Goal: Task Accomplishment & Management: Manage account settings

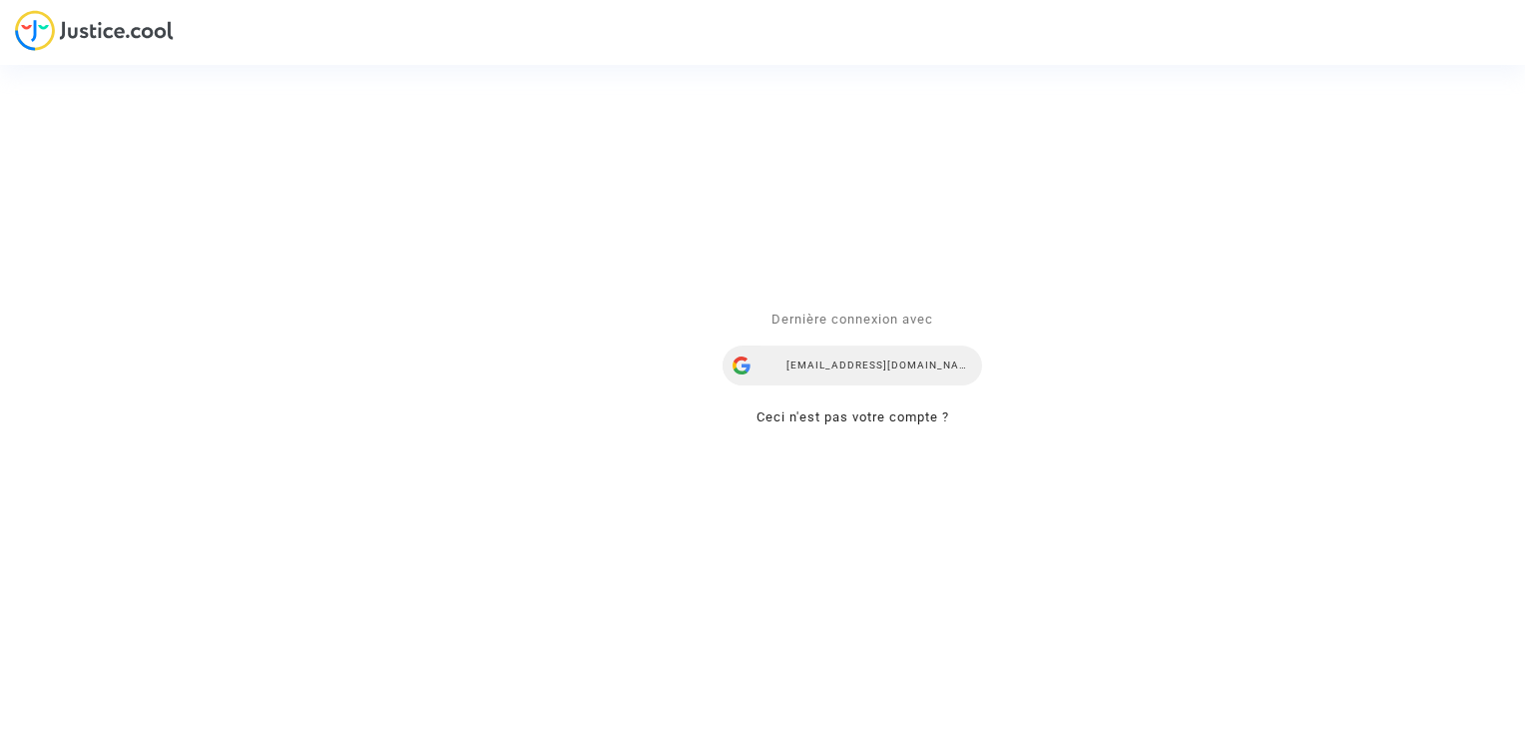
click at [887, 371] on div "ealvarez@reclamaciondevuelos.com" at bounding box center [853, 366] width 260 height 40
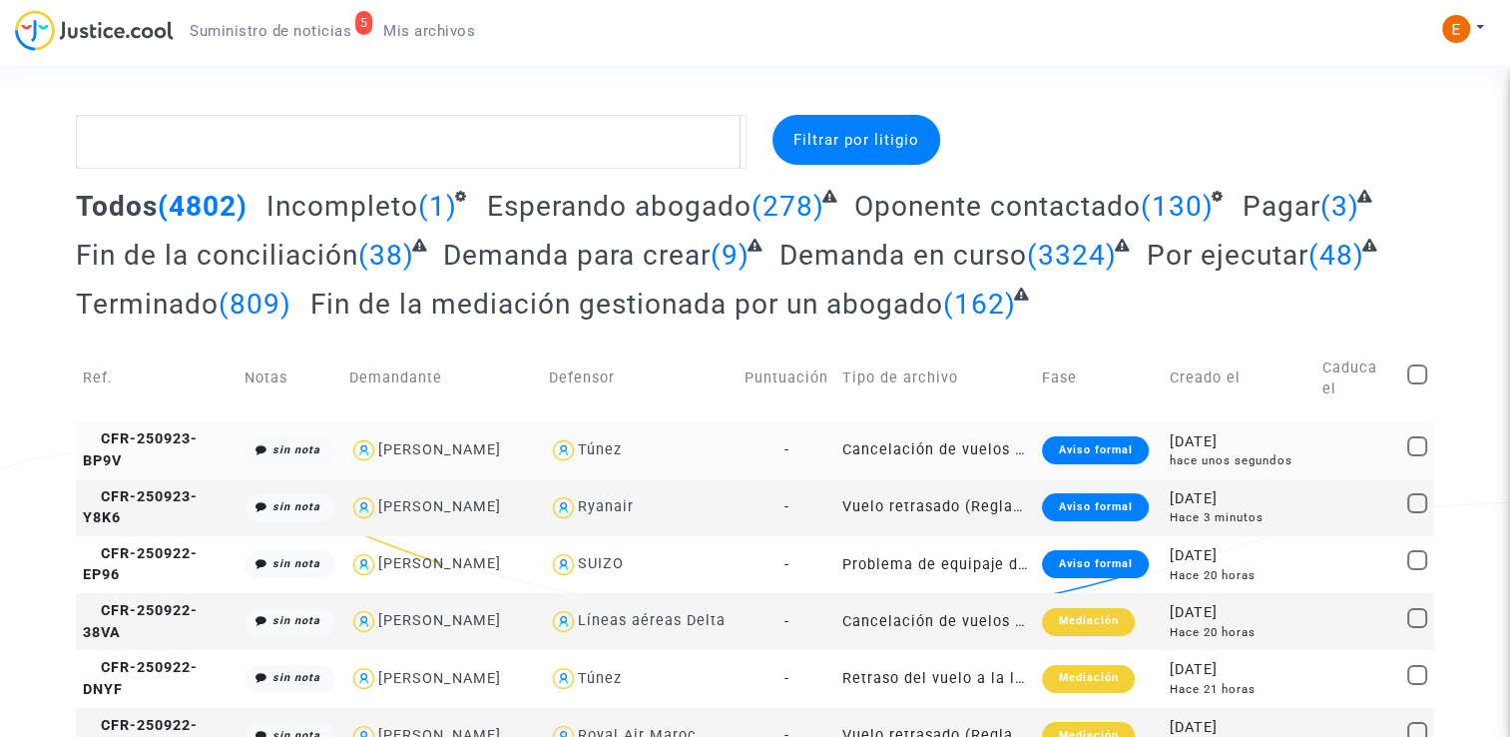
click at [1110, 436] on div "Aviso formal" at bounding box center [1095, 450] width 106 height 28
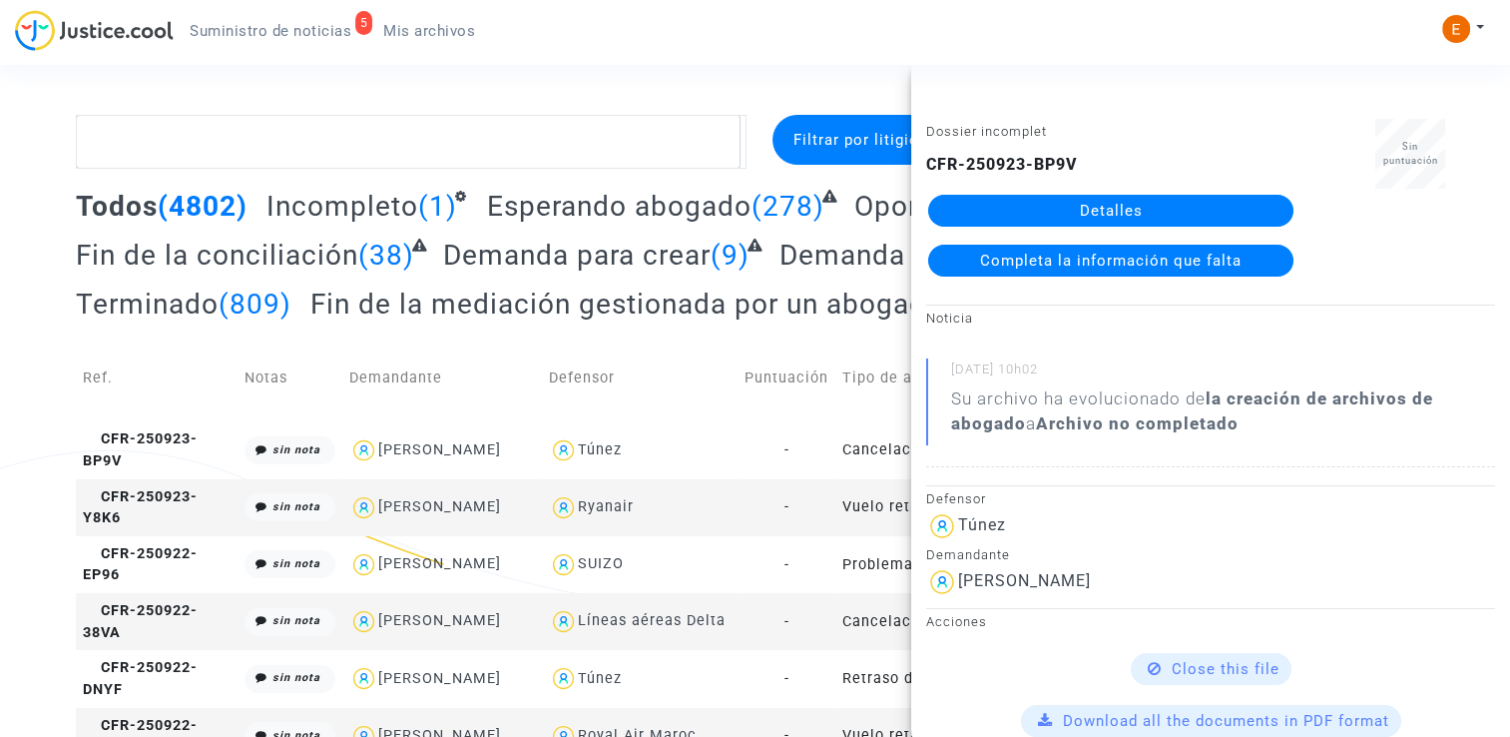
click at [1137, 225] on link "Detalles" at bounding box center [1110, 211] width 365 height 32
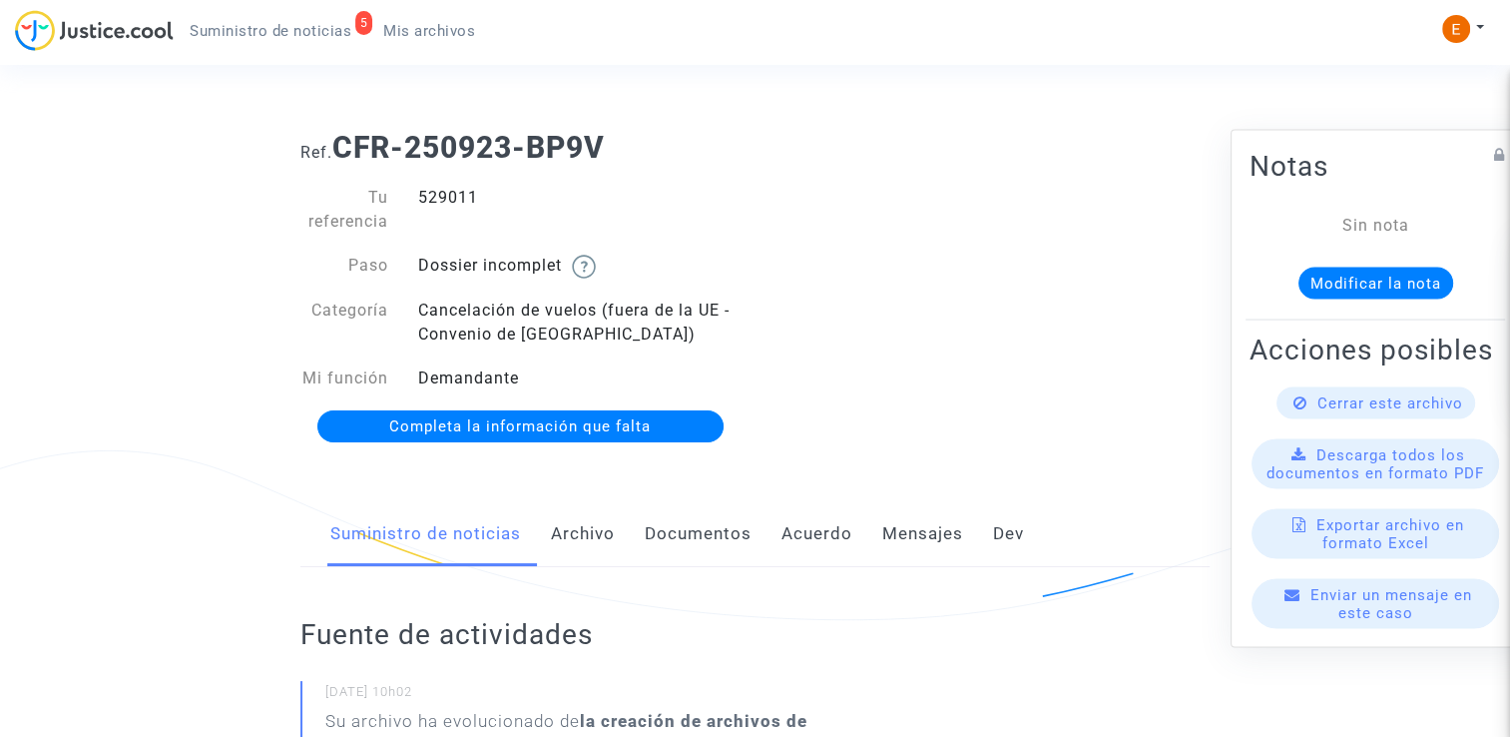
click at [727, 521] on link "Documentos" at bounding box center [698, 534] width 107 height 66
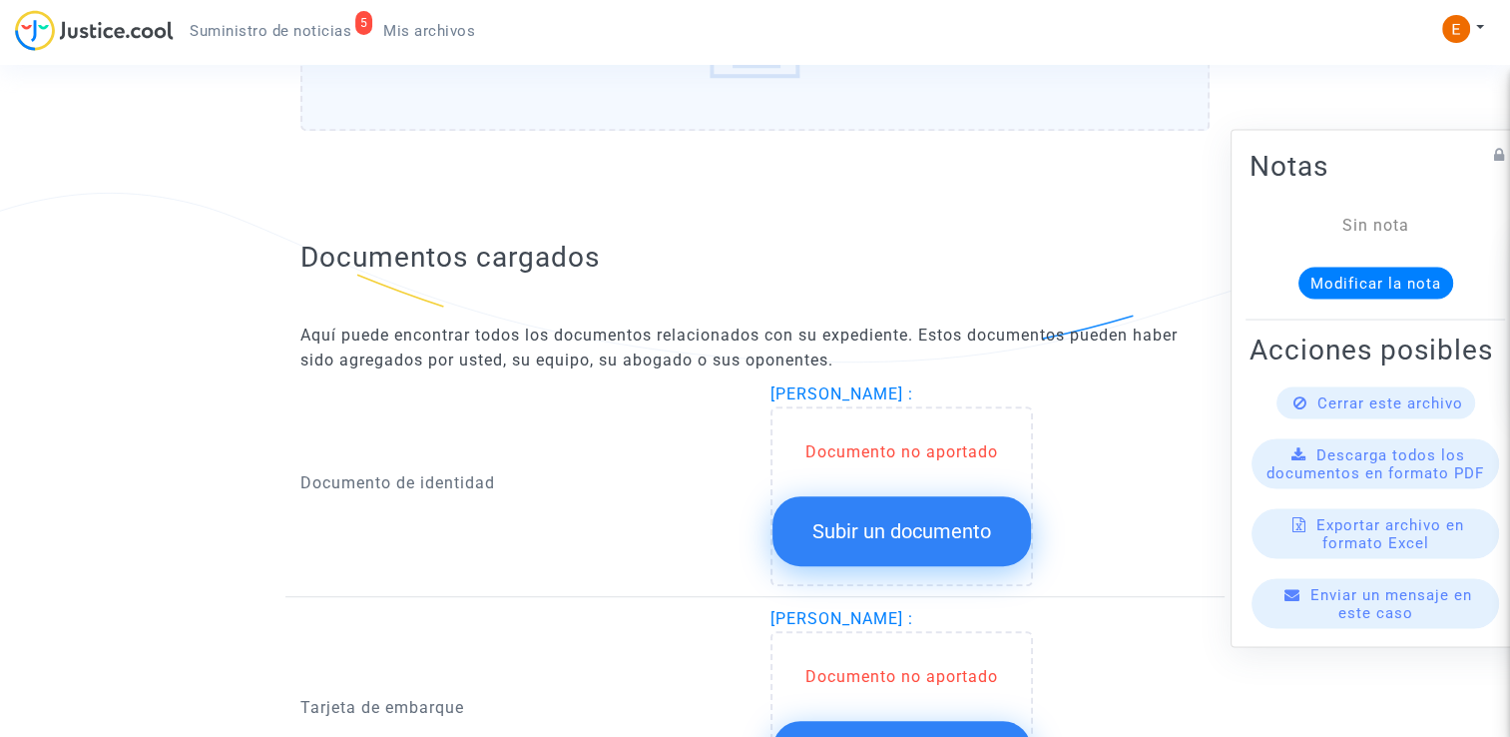
click at [964, 513] on button "Subir un documento" at bounding box center [902, 531] width 259 height 70
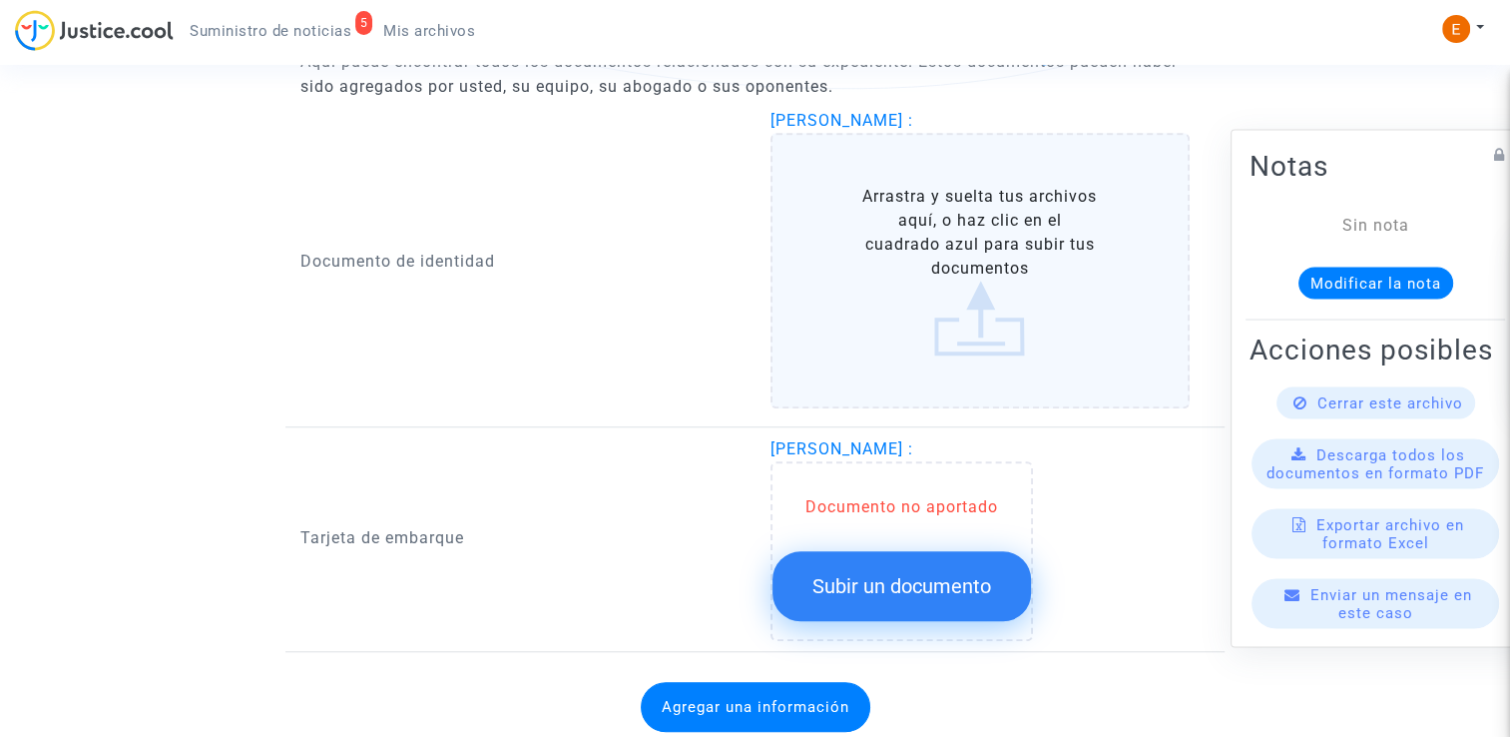
scroll to position [1433, 0]
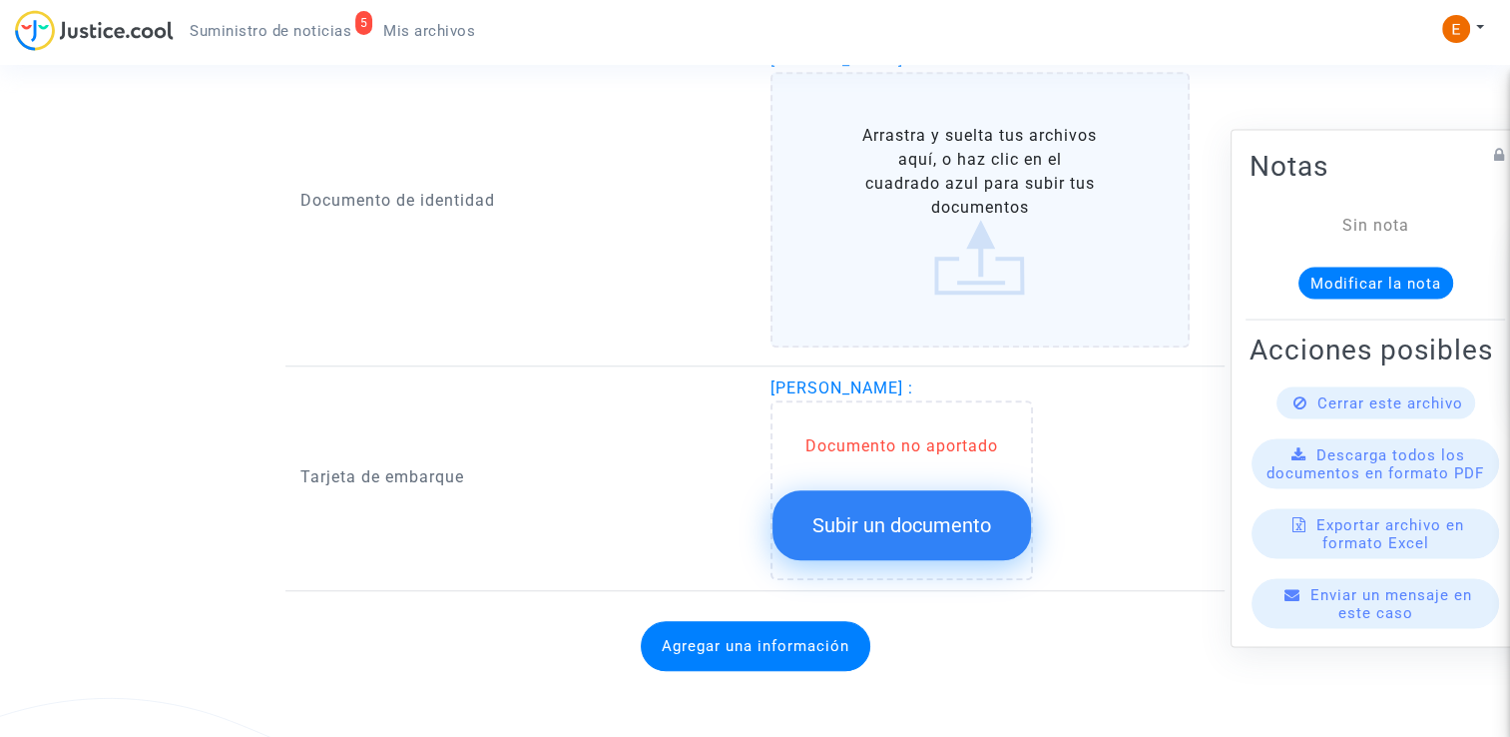
click at [959, 535] on button "Subir un documento" at bounding box center [902, 525] width 259 height 70
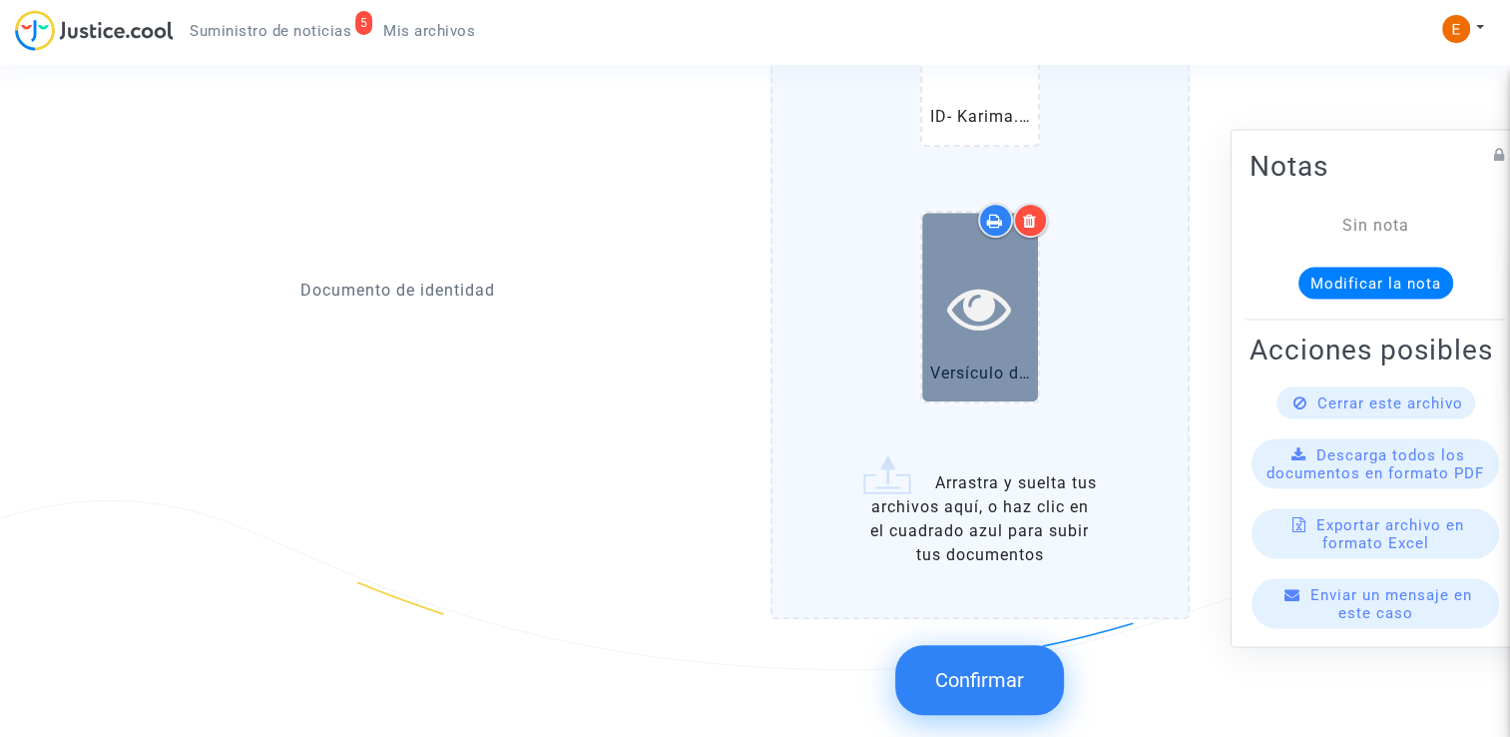
scroll to position [1632, 0]
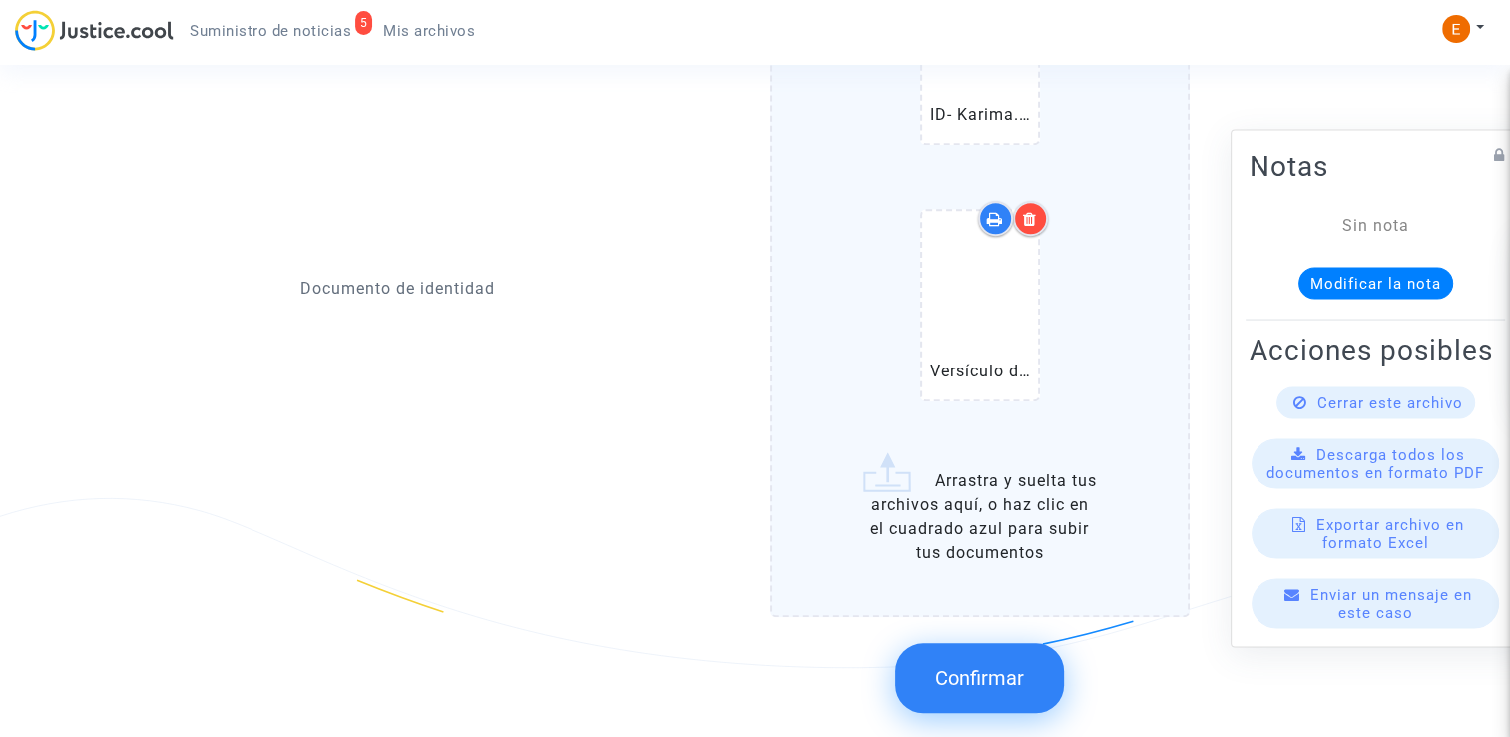
click at [1009, 682] on span "Confirmar" at bounding box center [979, 678] width 89 height 24
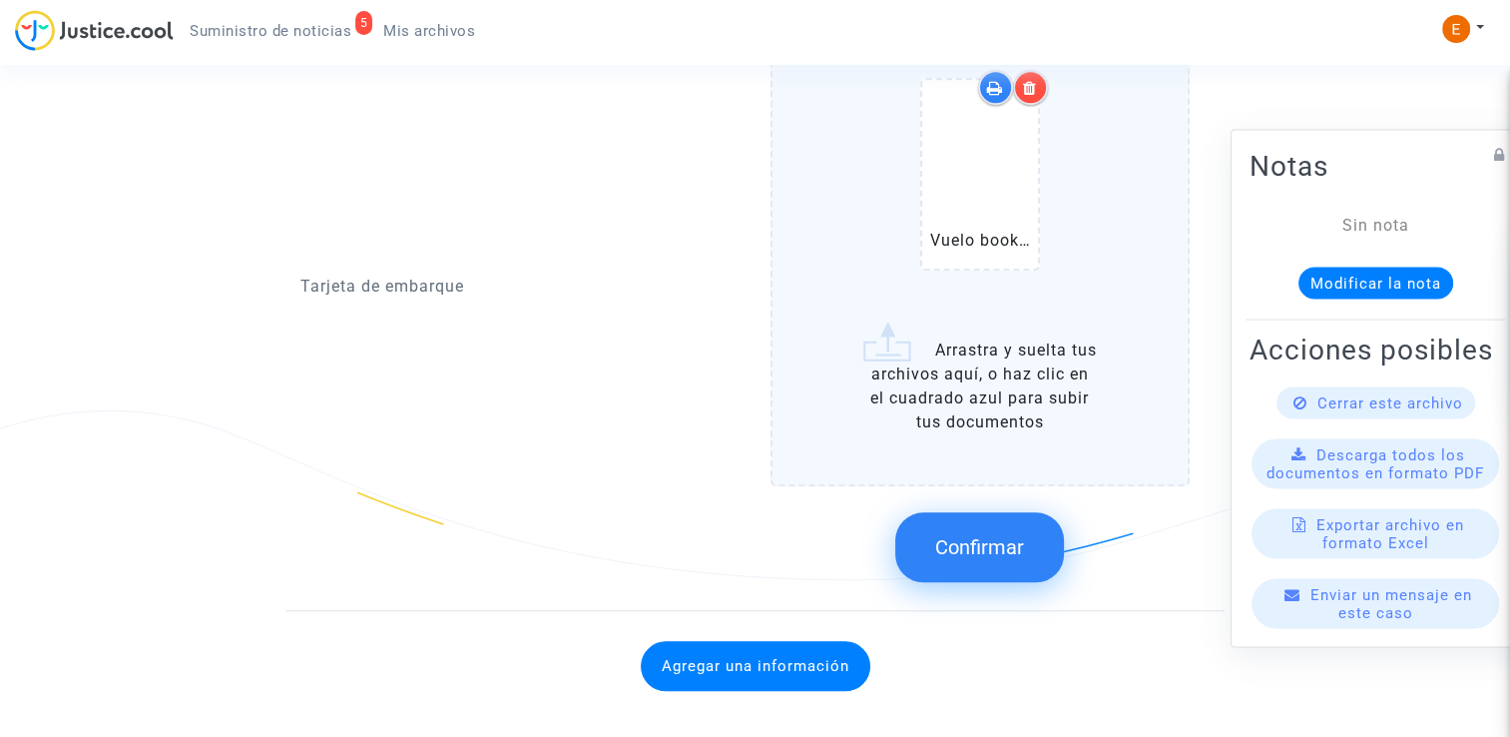
scroll to position [1739, 0]
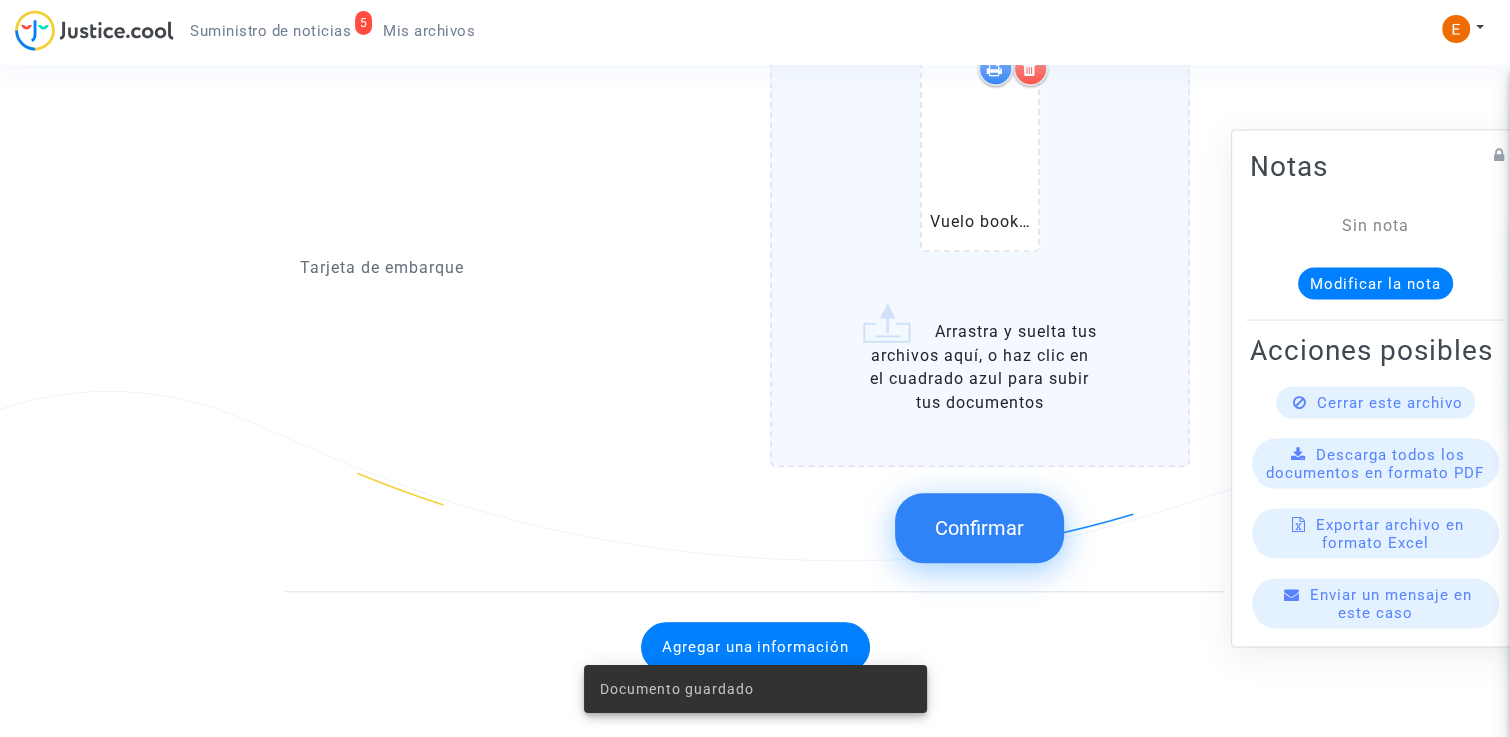
click at [968, 521] on span "Confirmar" at bounding box center [979, 528] width 89 height 24
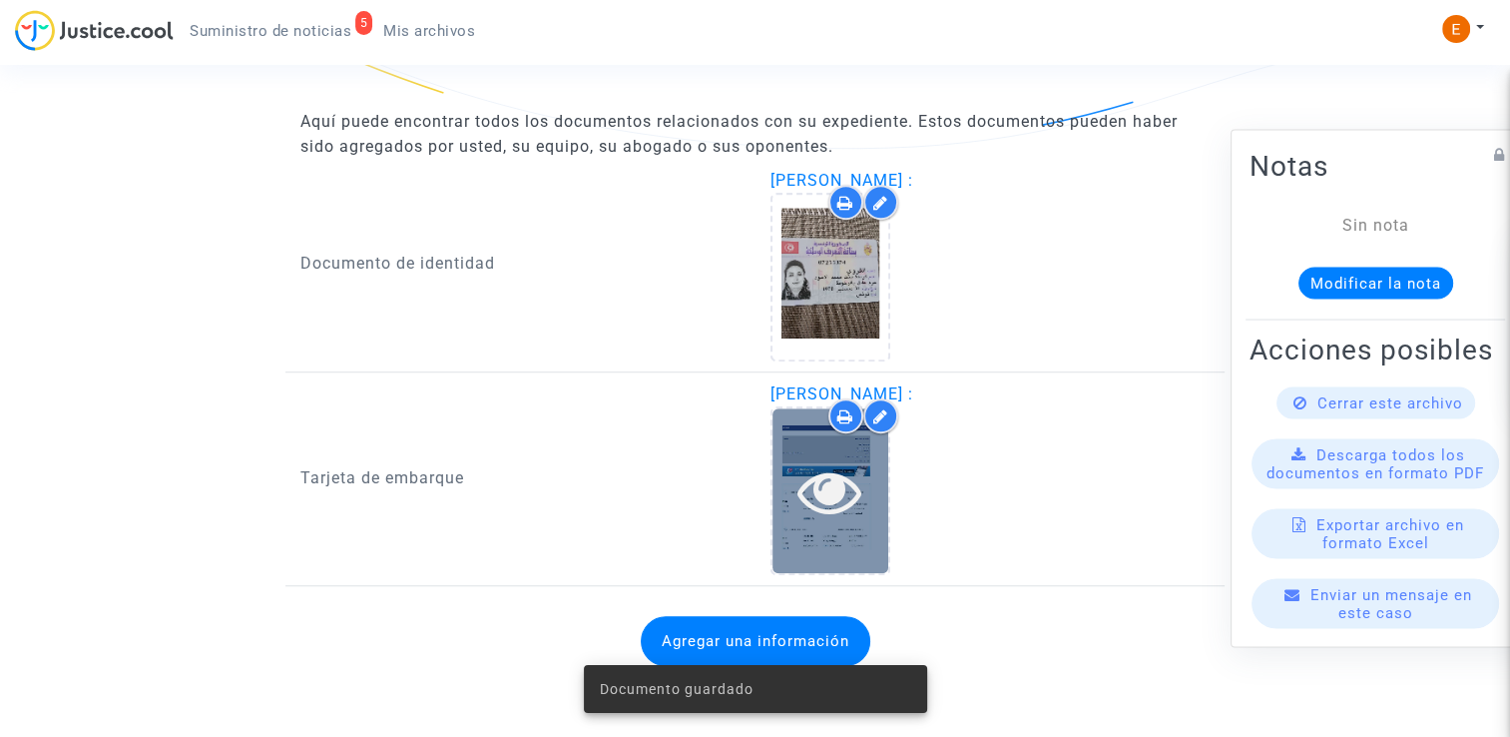
scroll to position [1306, 0]
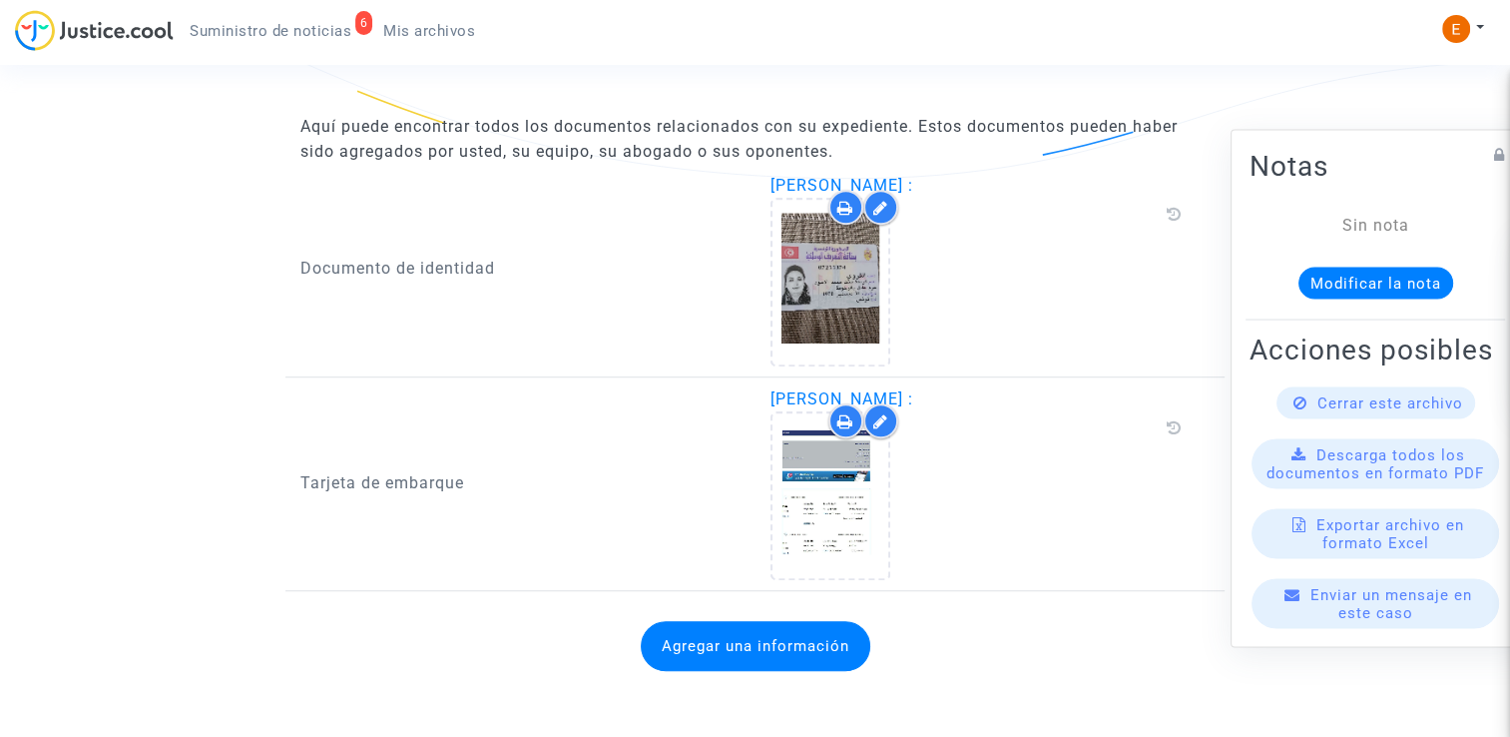
drag, startPoint x: 0, startPoint y: 0, endPoint x: 766, endPoint y: 642, distance: 999.2
click at [766, 642] on button "Agregar una información" at bounding box center [756, 646] width 230 height 50
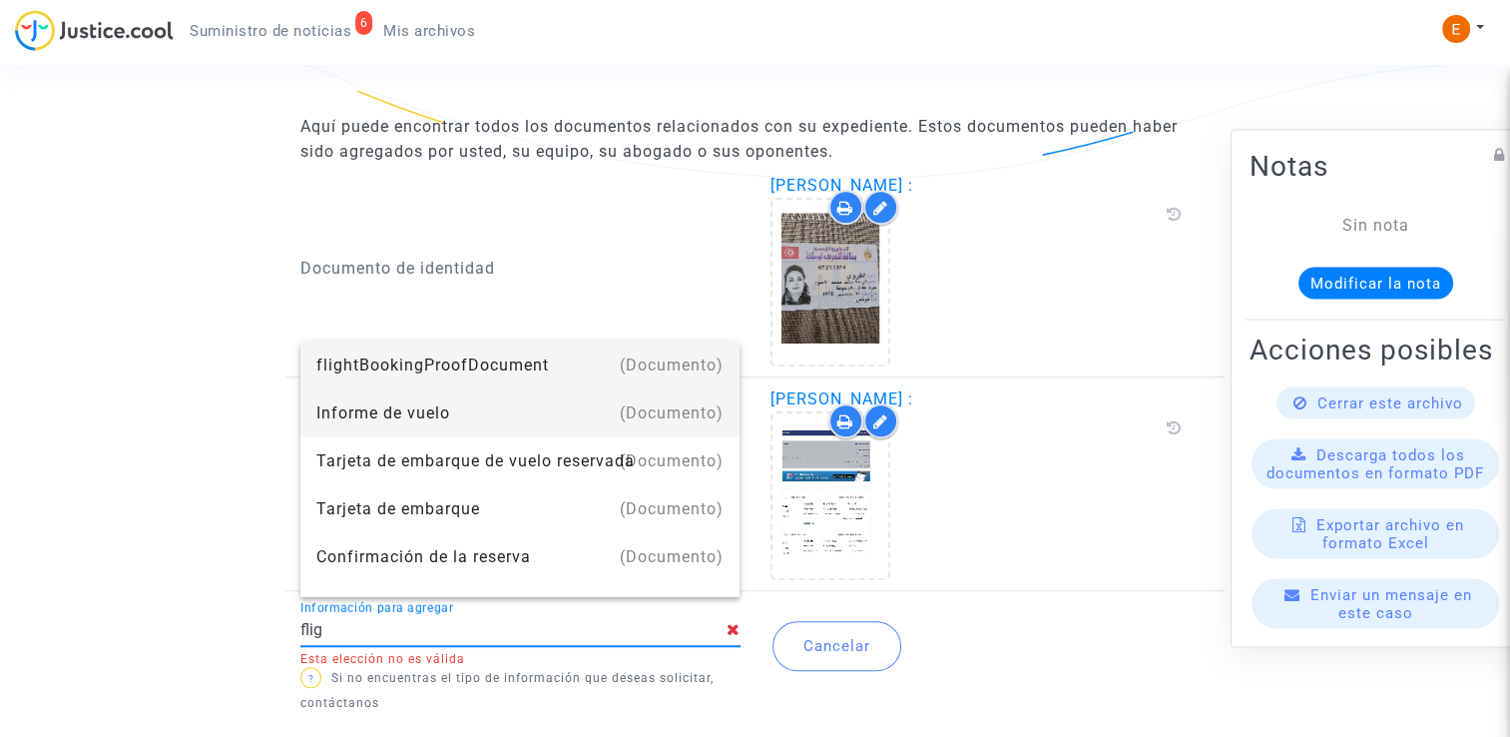
click at [502, 417] on div "Informe de vuelo" at bounding box center [520, 413] width 408 height 48
type input "Flight report"
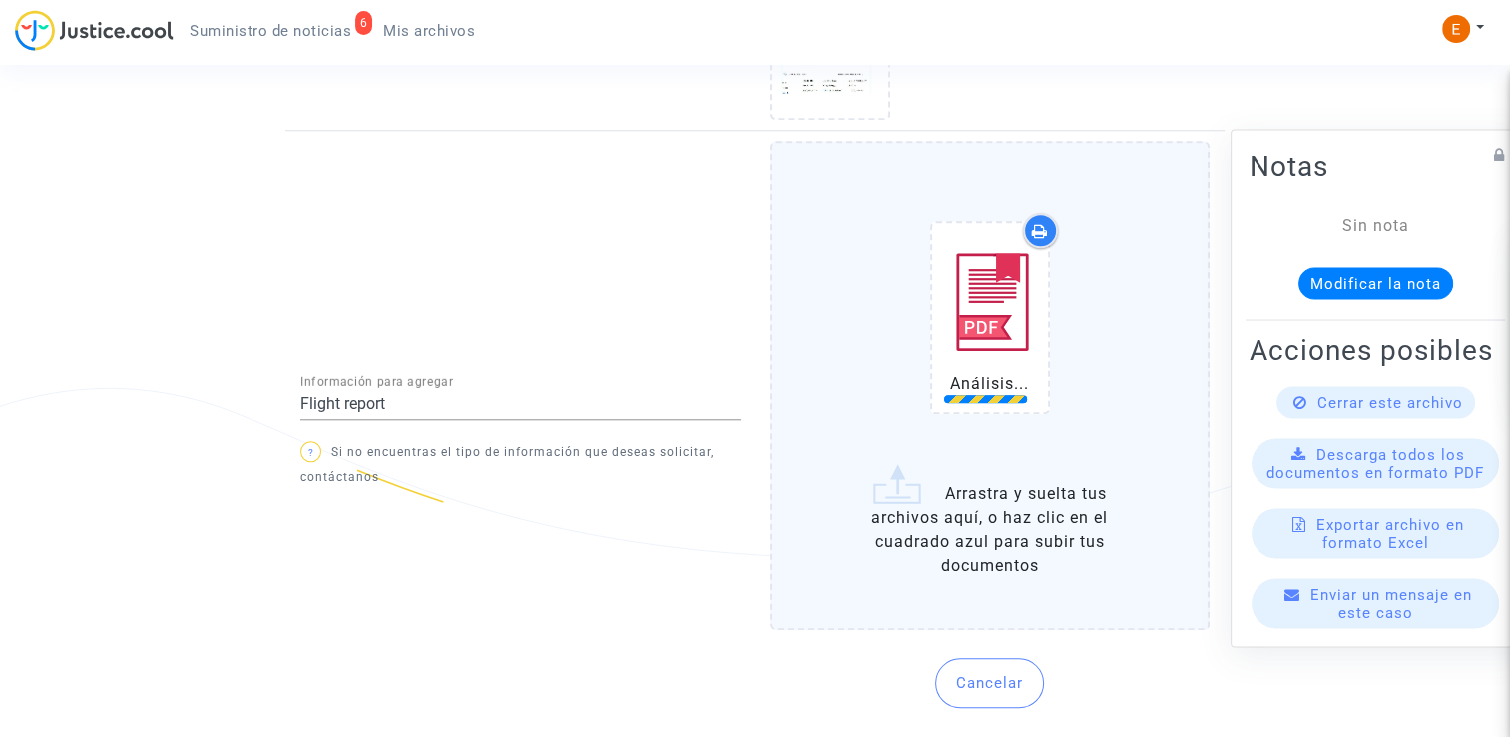
scroll to position [1749, 0]
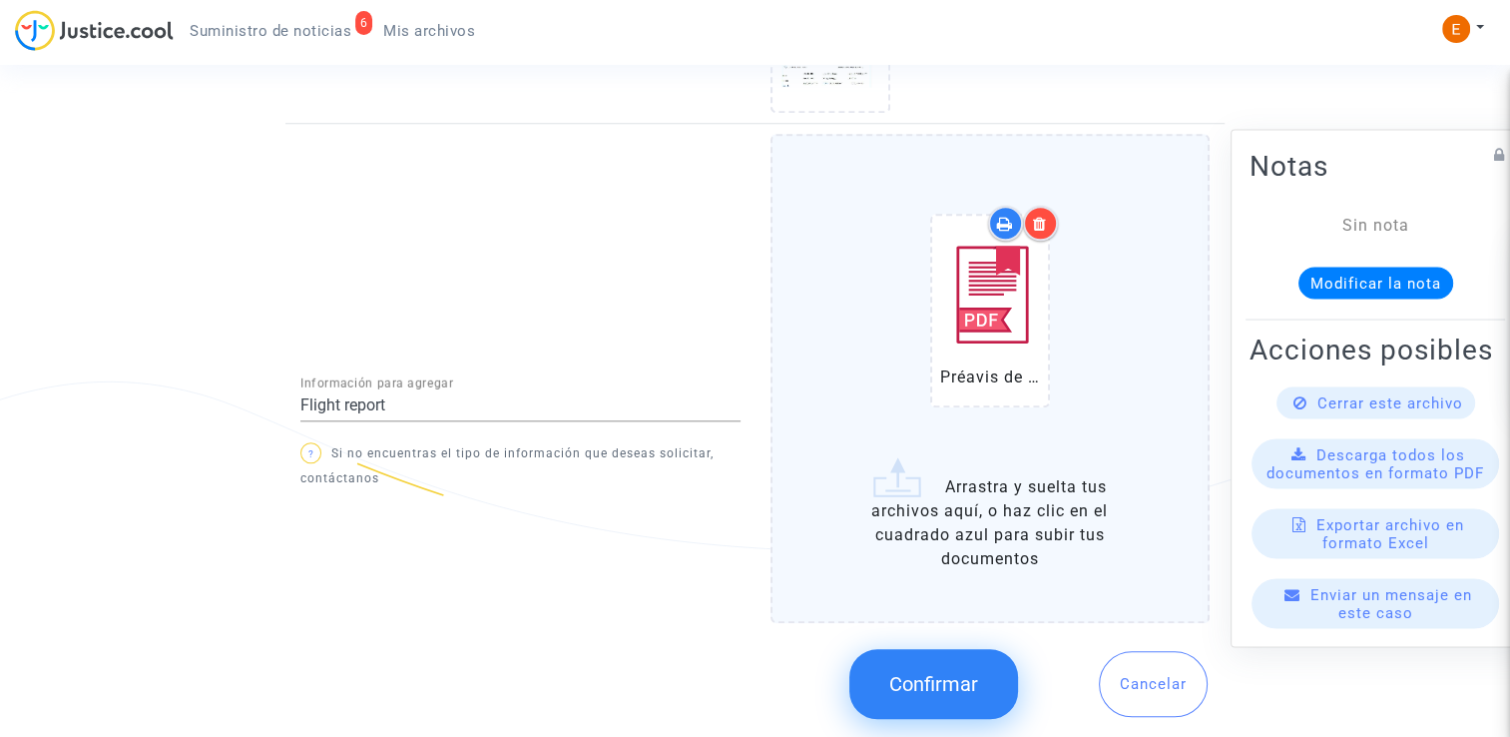
click at [978, 683] on button "Confirmar" at bounding box center [934, 684] width 169 height 70
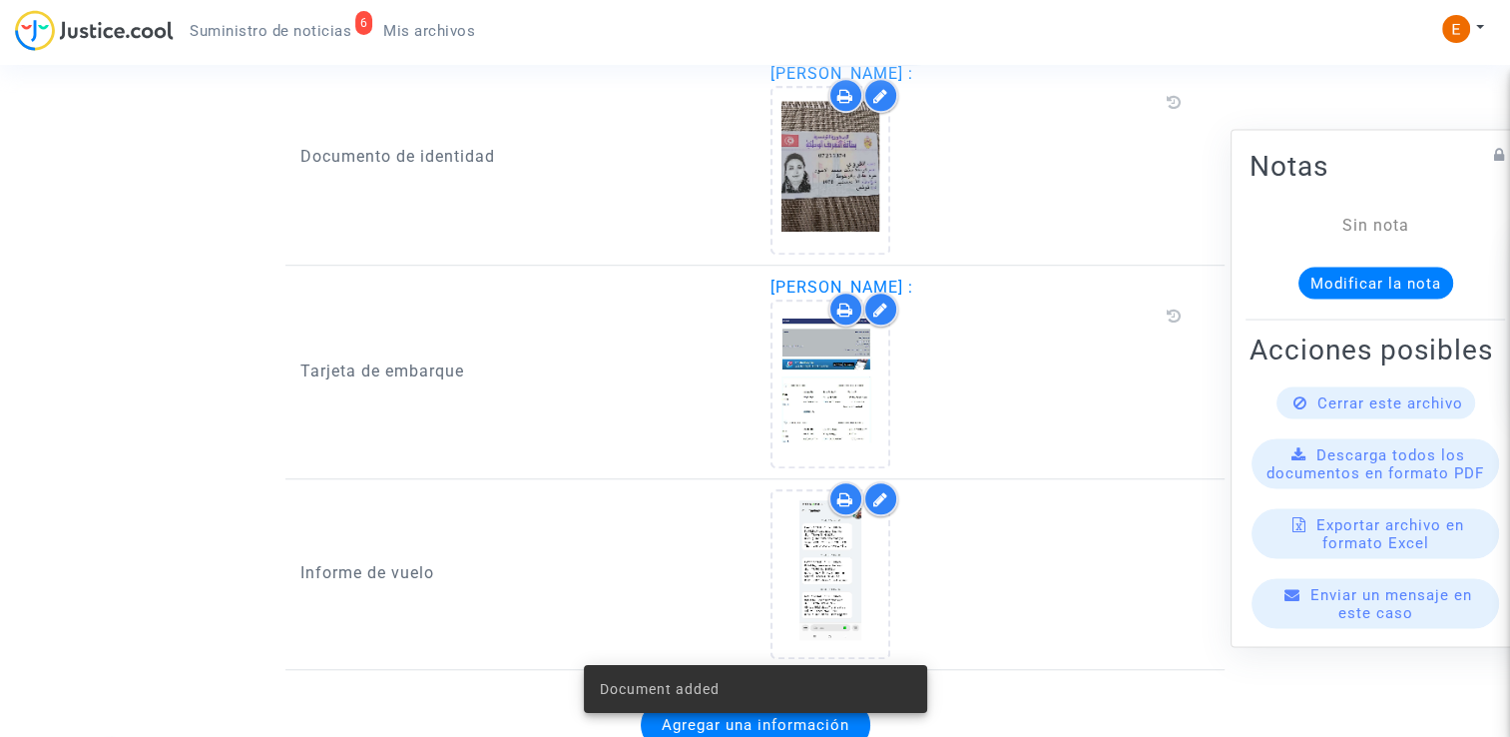
scroll to position [1470, 0]
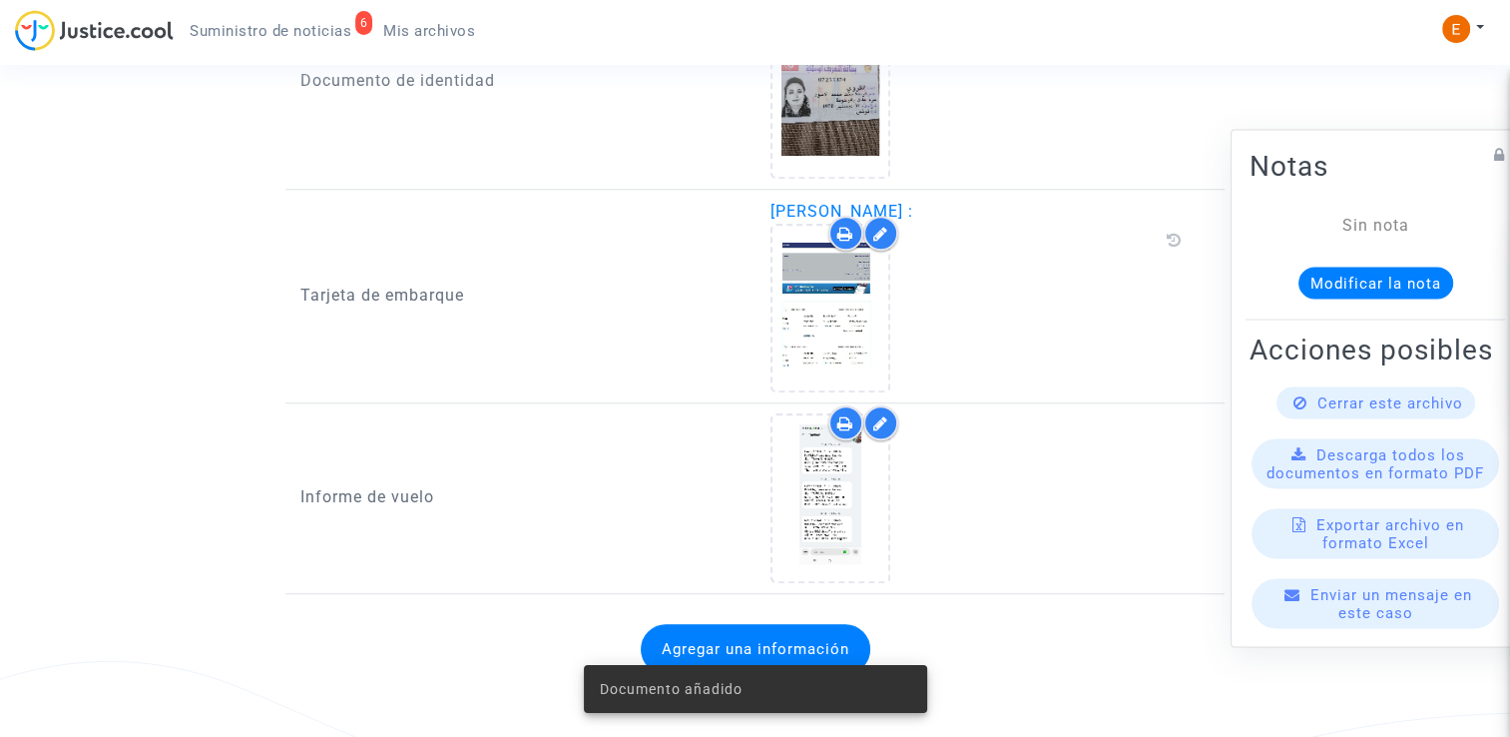
click at [306, 38] on span "Suministro de noticias" at bounding box center [271, 31] width 162 height 18
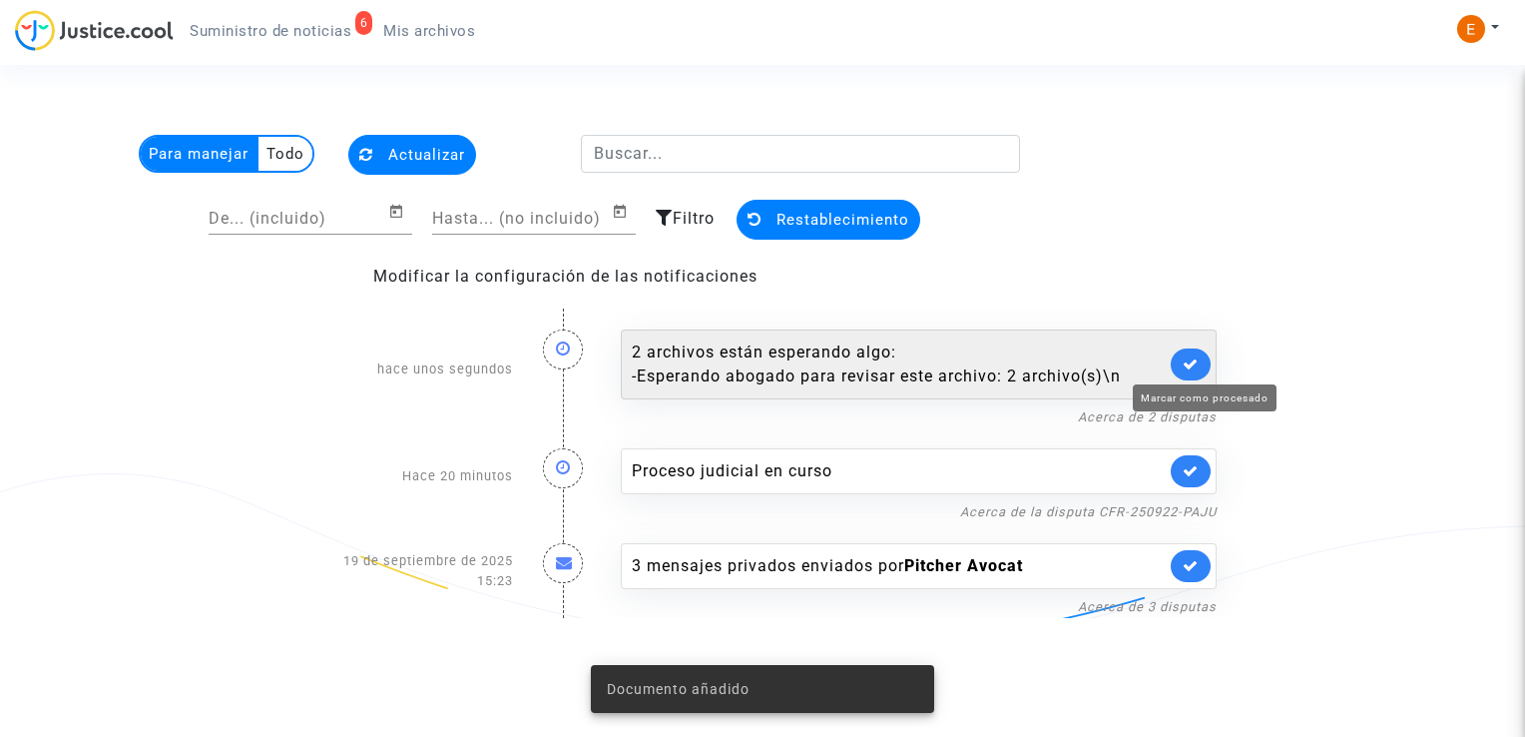
click at [1188, 359] on icon at bounding box center [1191, 363] width 16 height 15
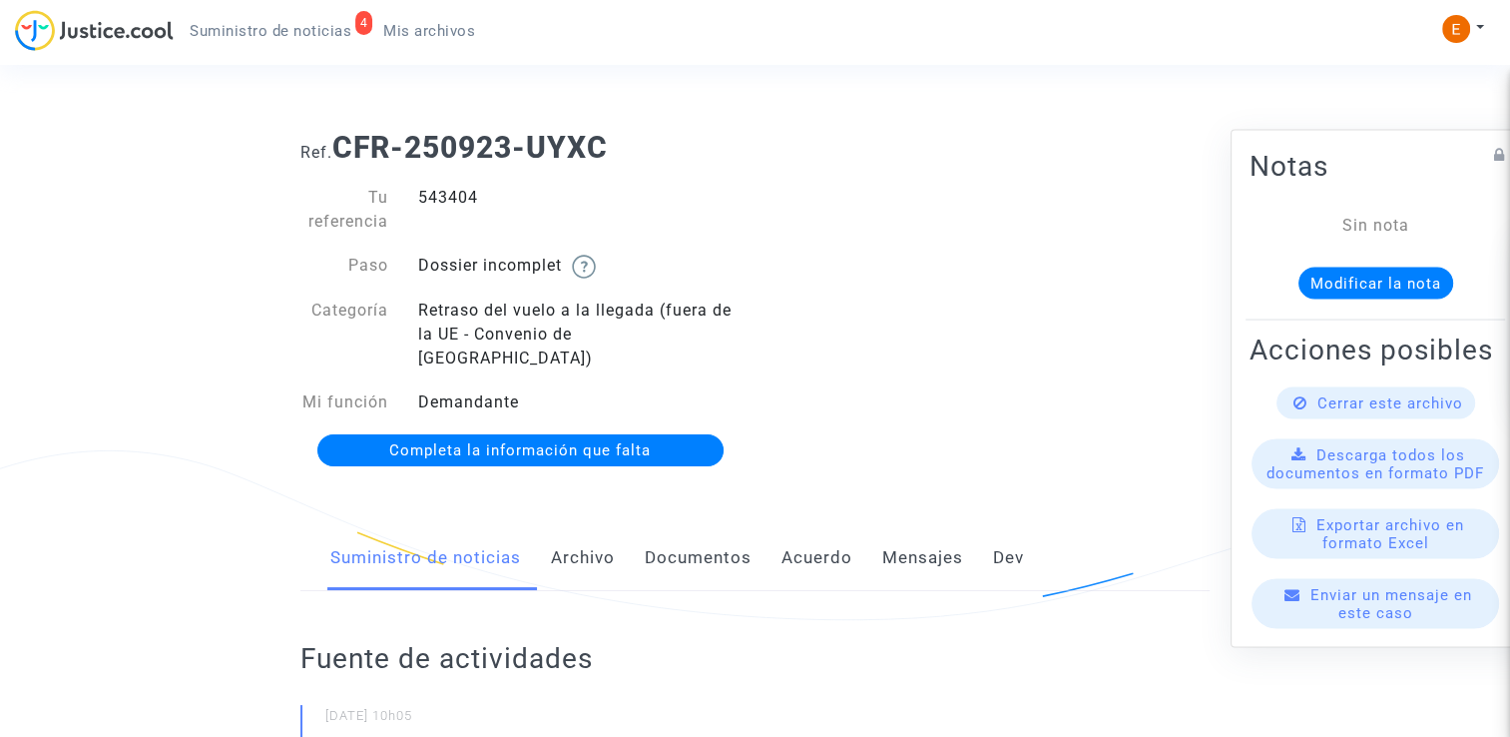
drag, startPoint x: 0, startPoint y: 0, endPoint x: 698, endPoint y: 541, distance: 883.0
click at [696, 547] on font "Documentos" at bounding box center [698, 557] width 107 height 20
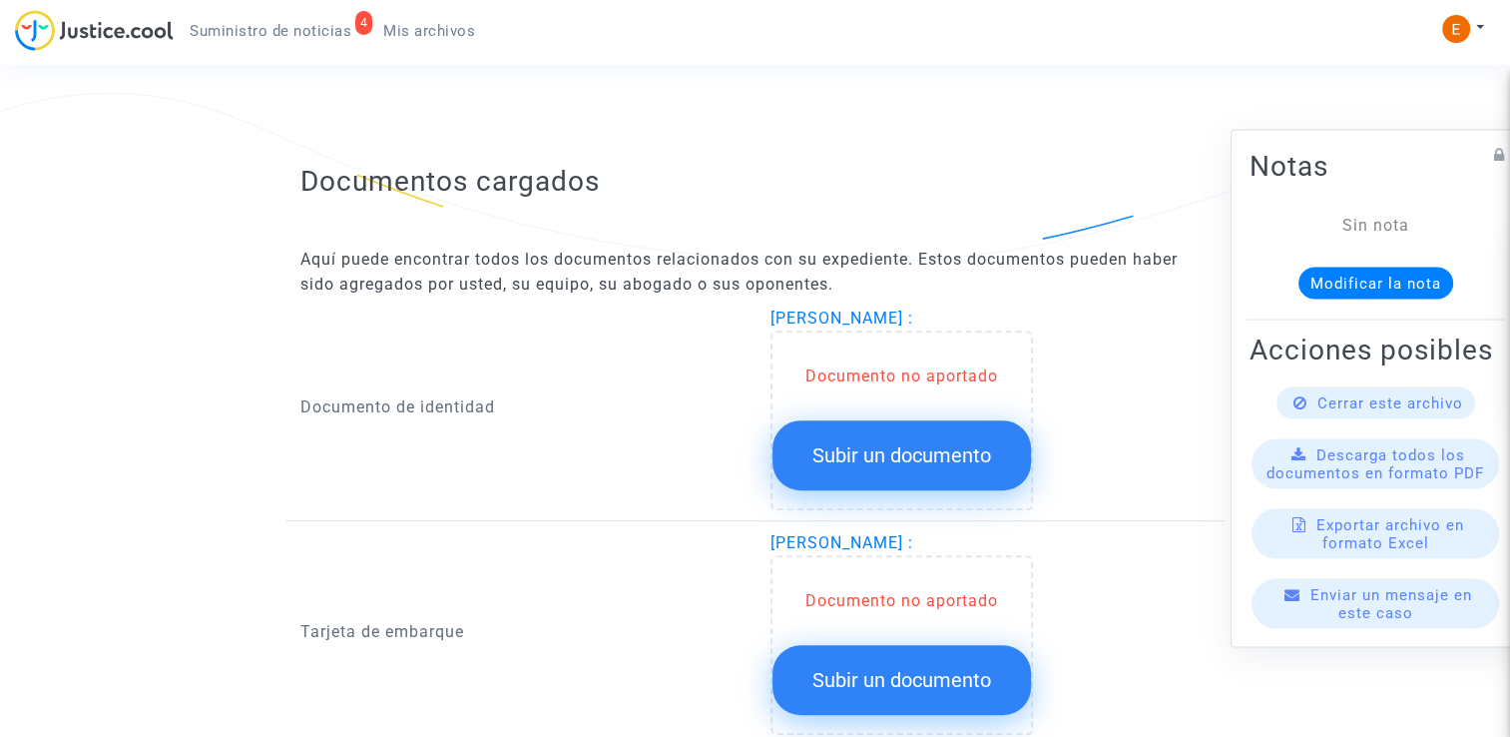
click at [882, 449] on button "Subir un documento" at bounding box center [902, 455] width 259 height 70
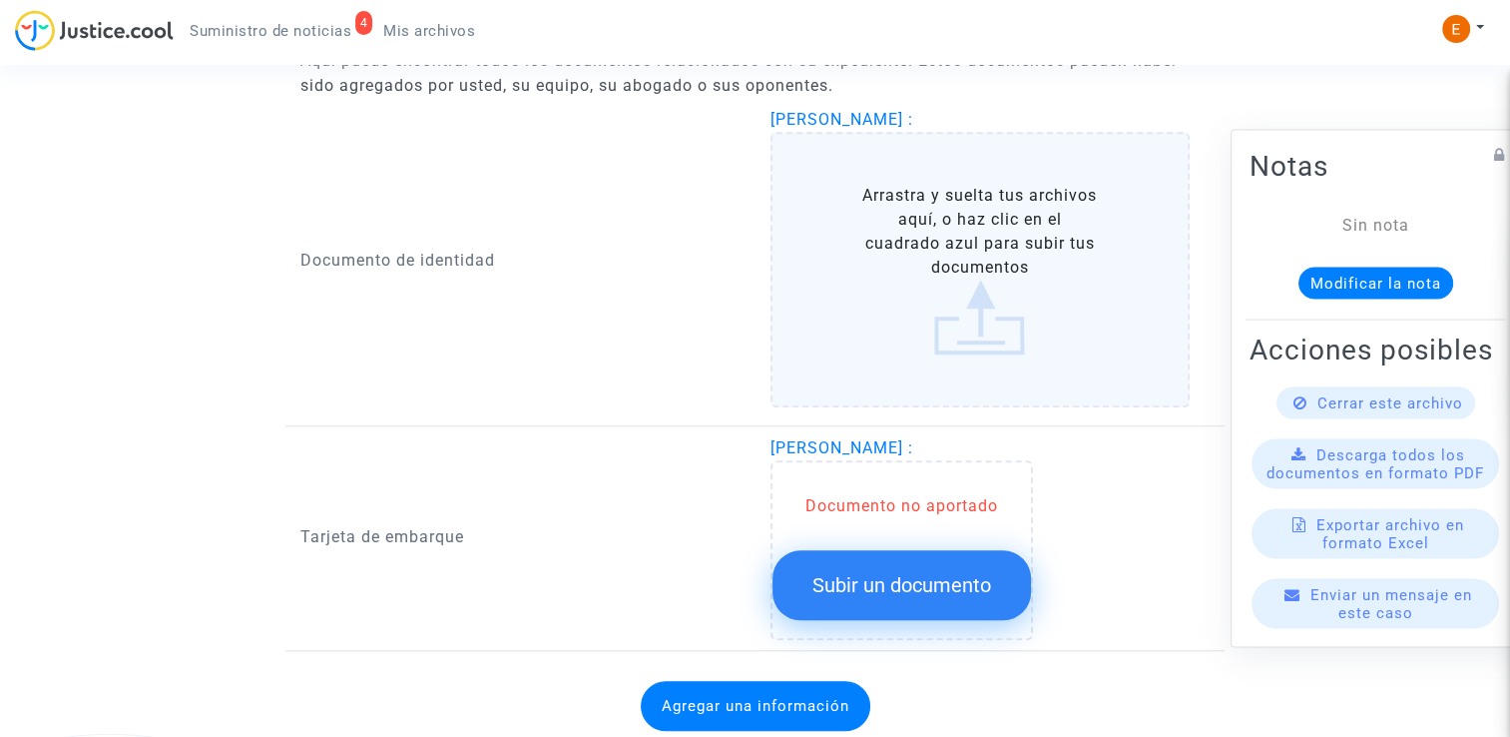
scroll to position [1433, 0]
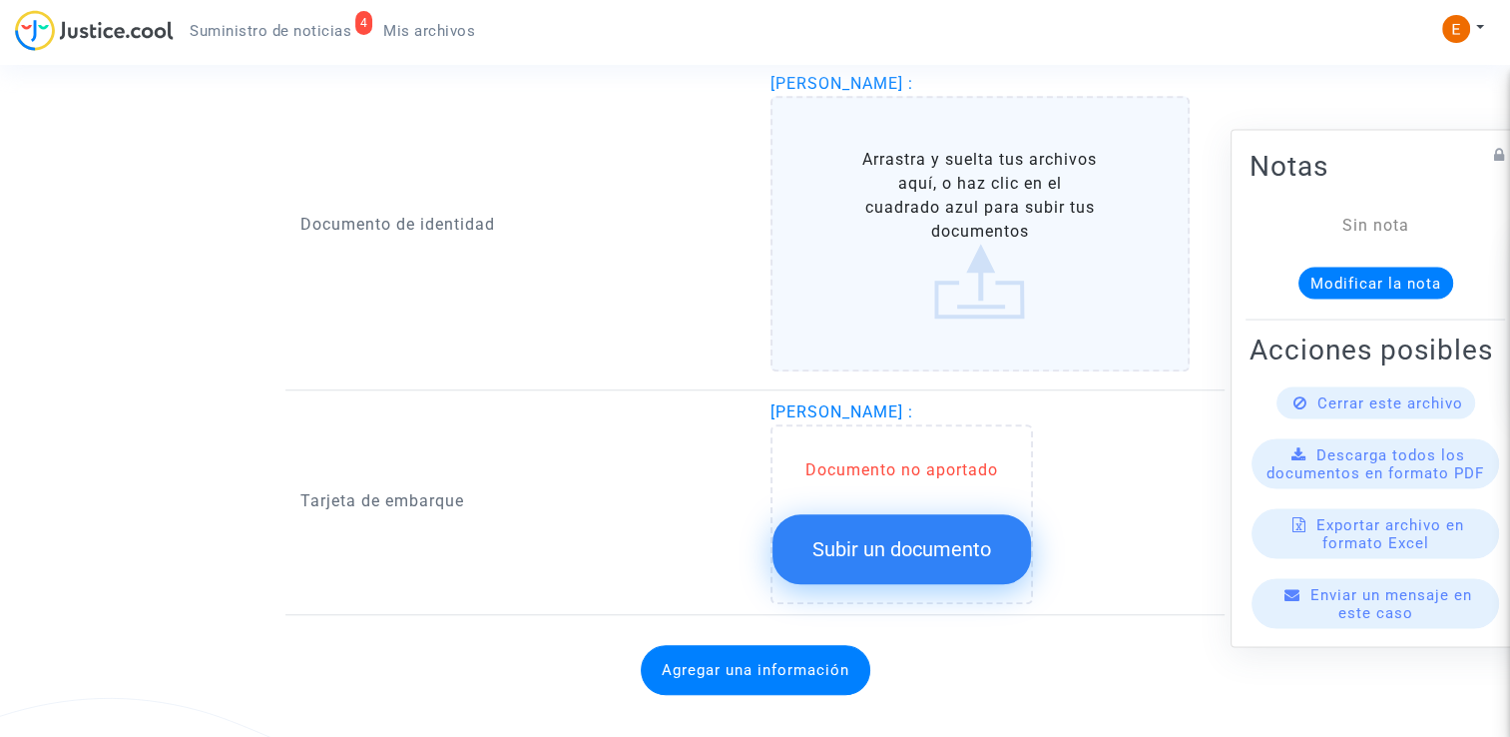
click at [903, 537] on span "Subir un documento" at bounding box center [902, 549] width 179 height 24
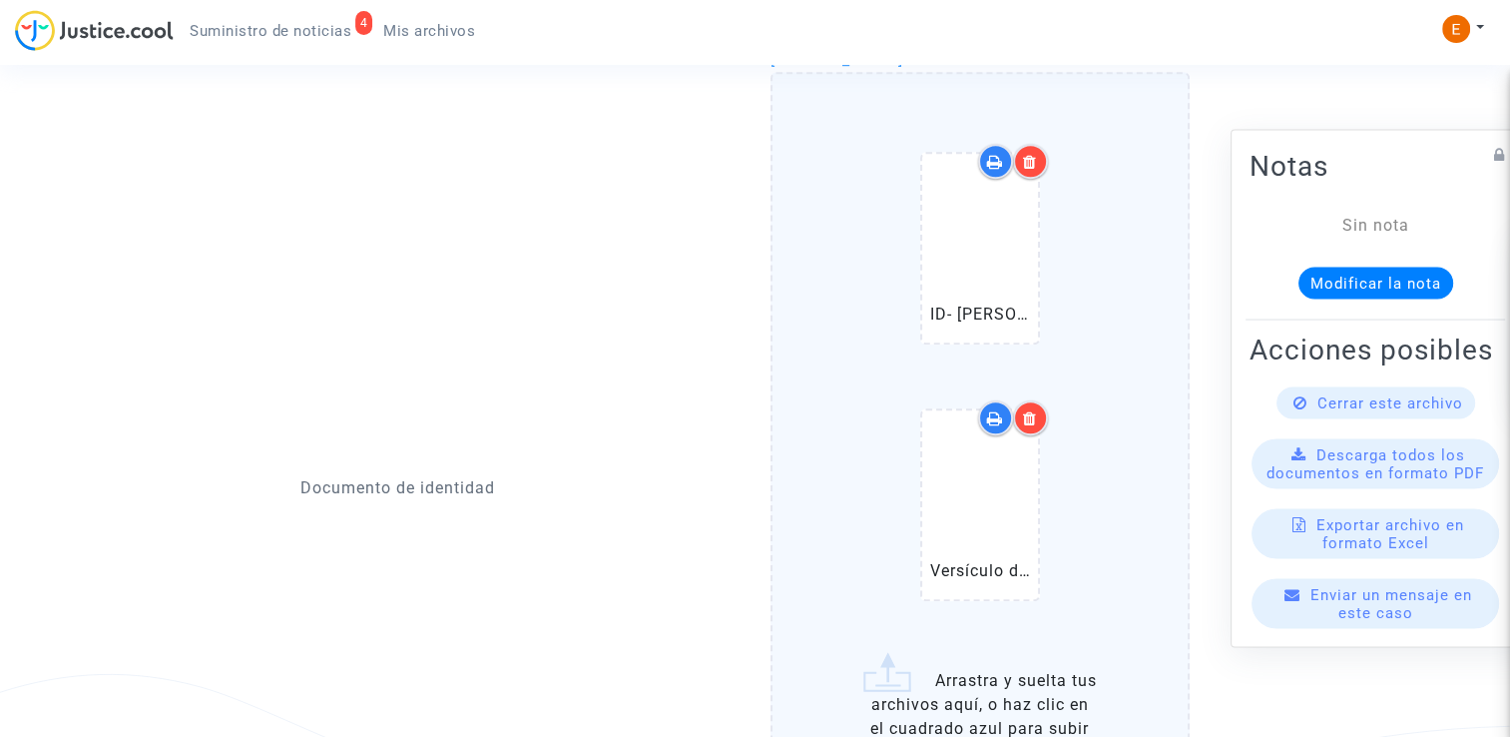
scroll to position [1732, 0]
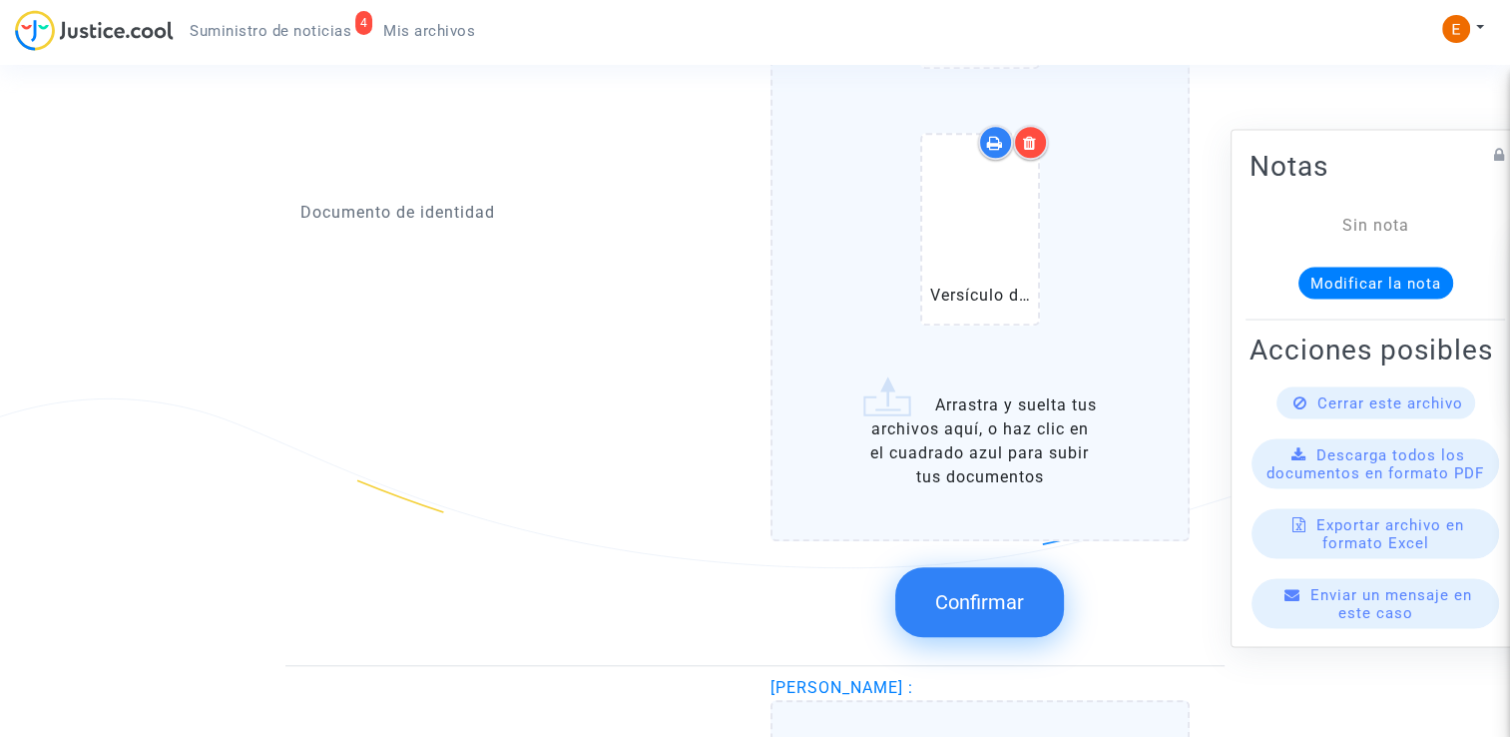
click at [1000, 593] on button "Confirmar" at bounding box center [979, 602] width 169 height 70
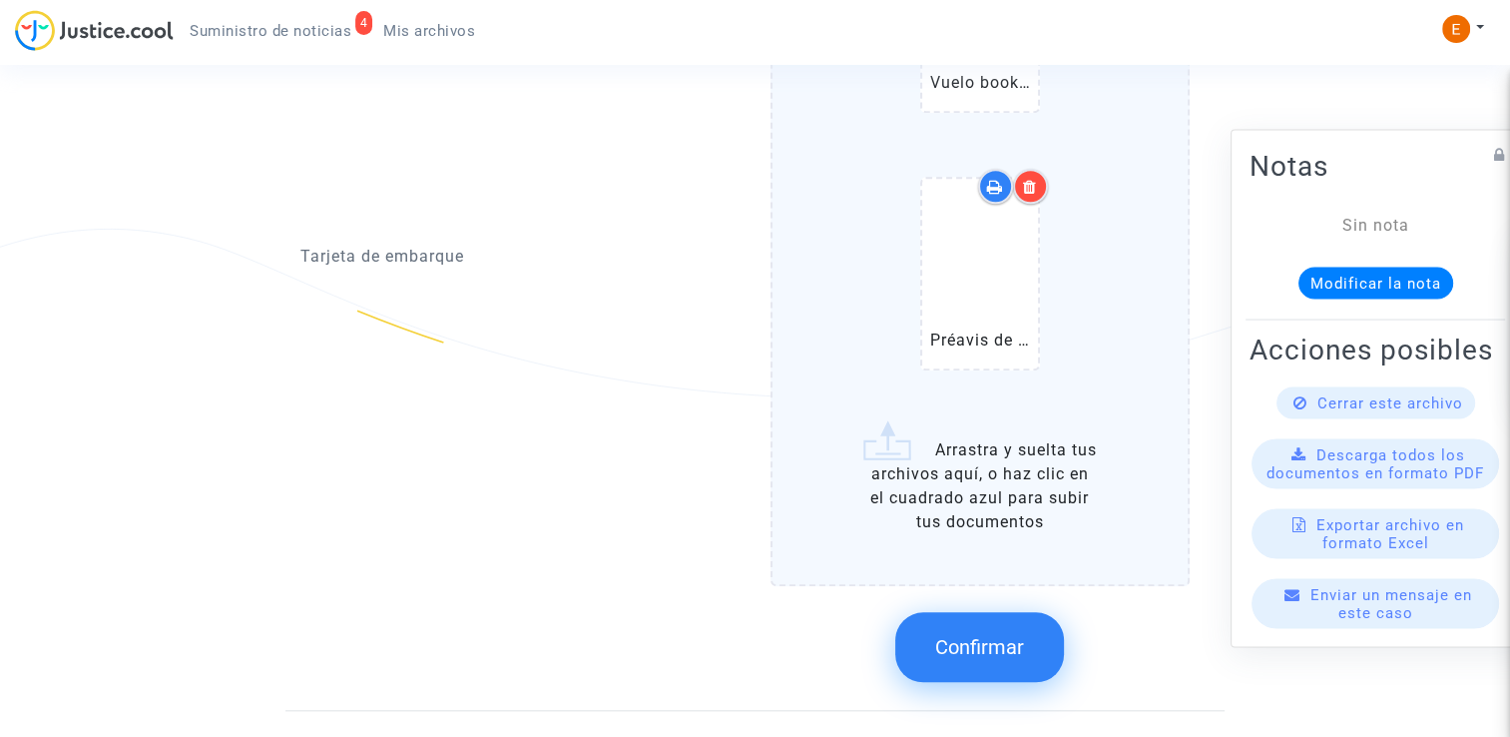
scroll to position [1996, 0]
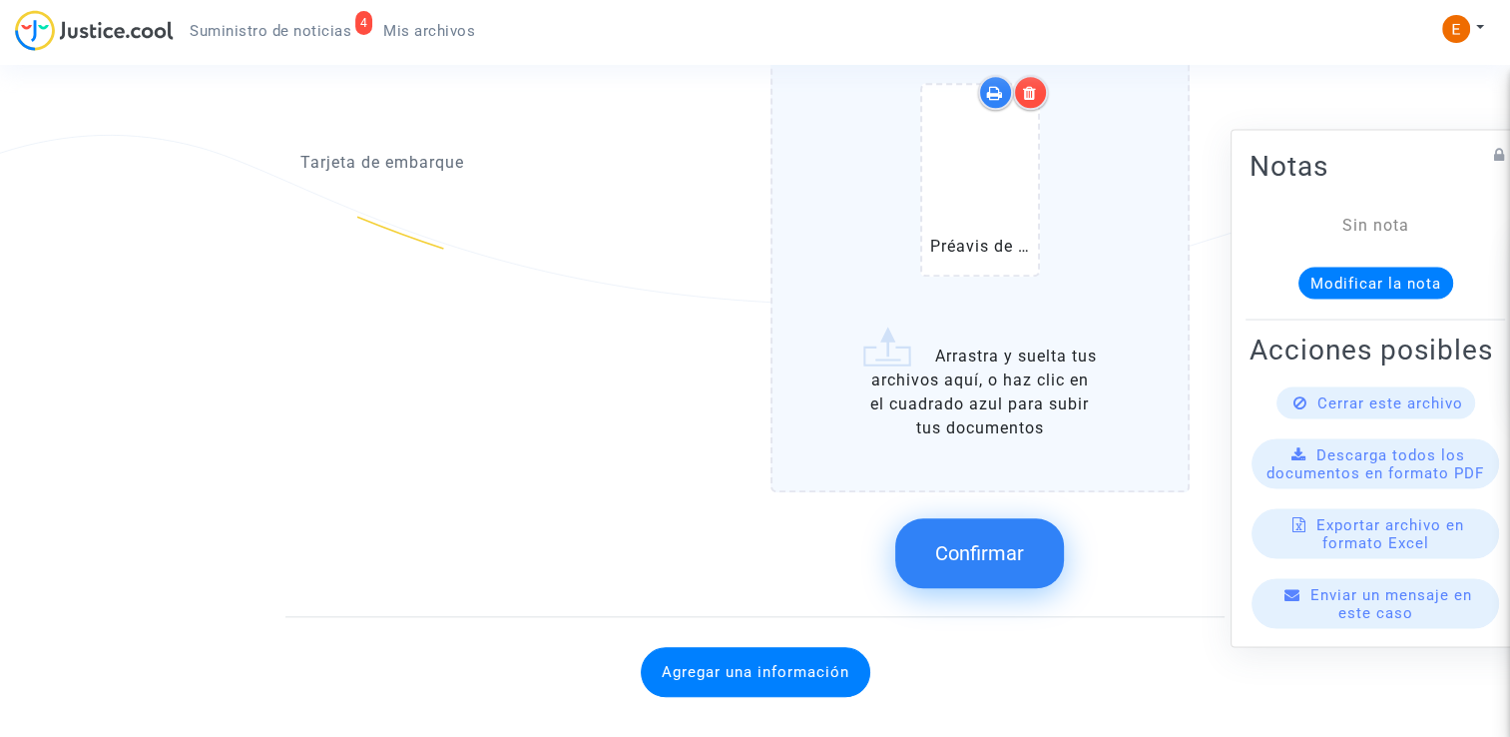
click at [1007, 541] on span "Confirmar" at bounding box center [979, 553] width 89 height 24
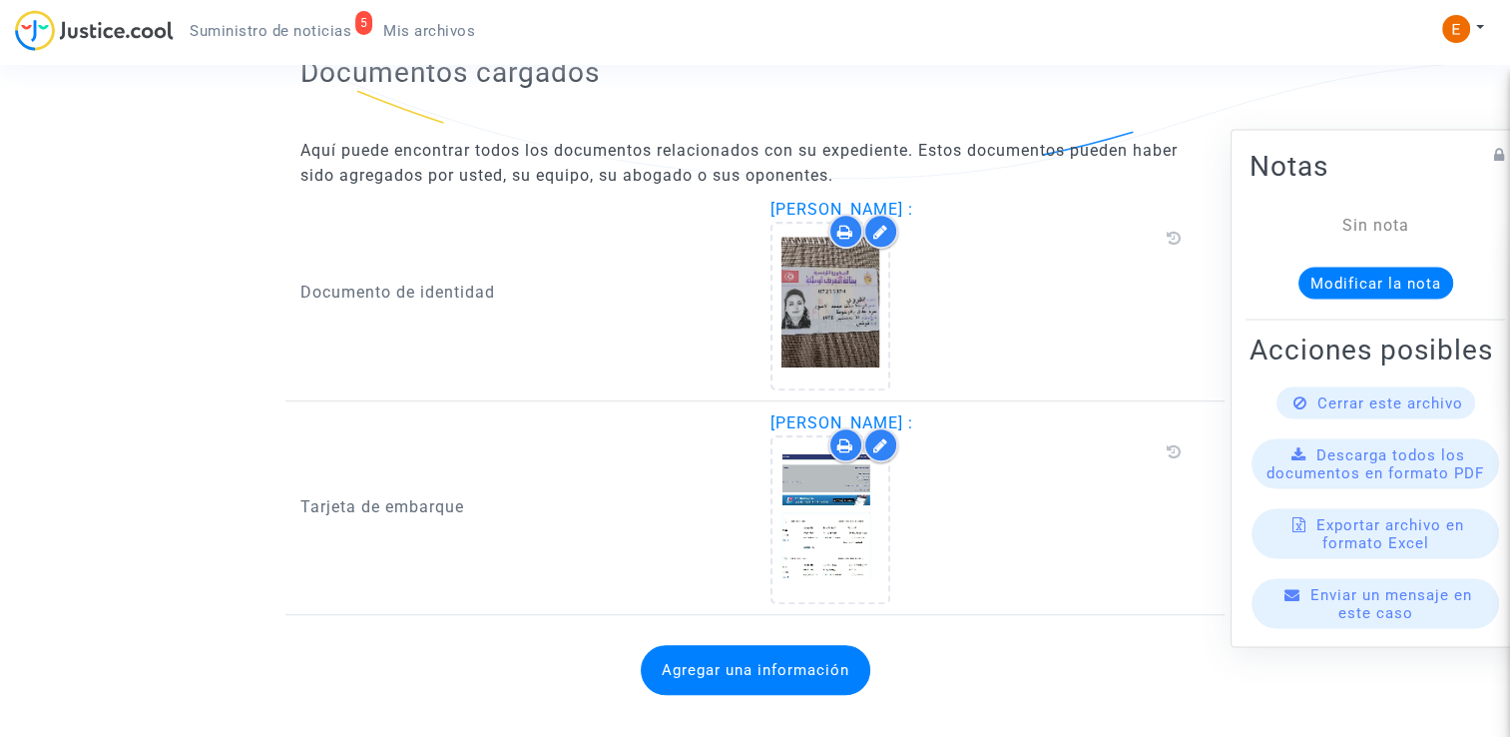
click at [775, 645] on button "Agregar una información" at bounding box center [756, 670] width 230 height 50
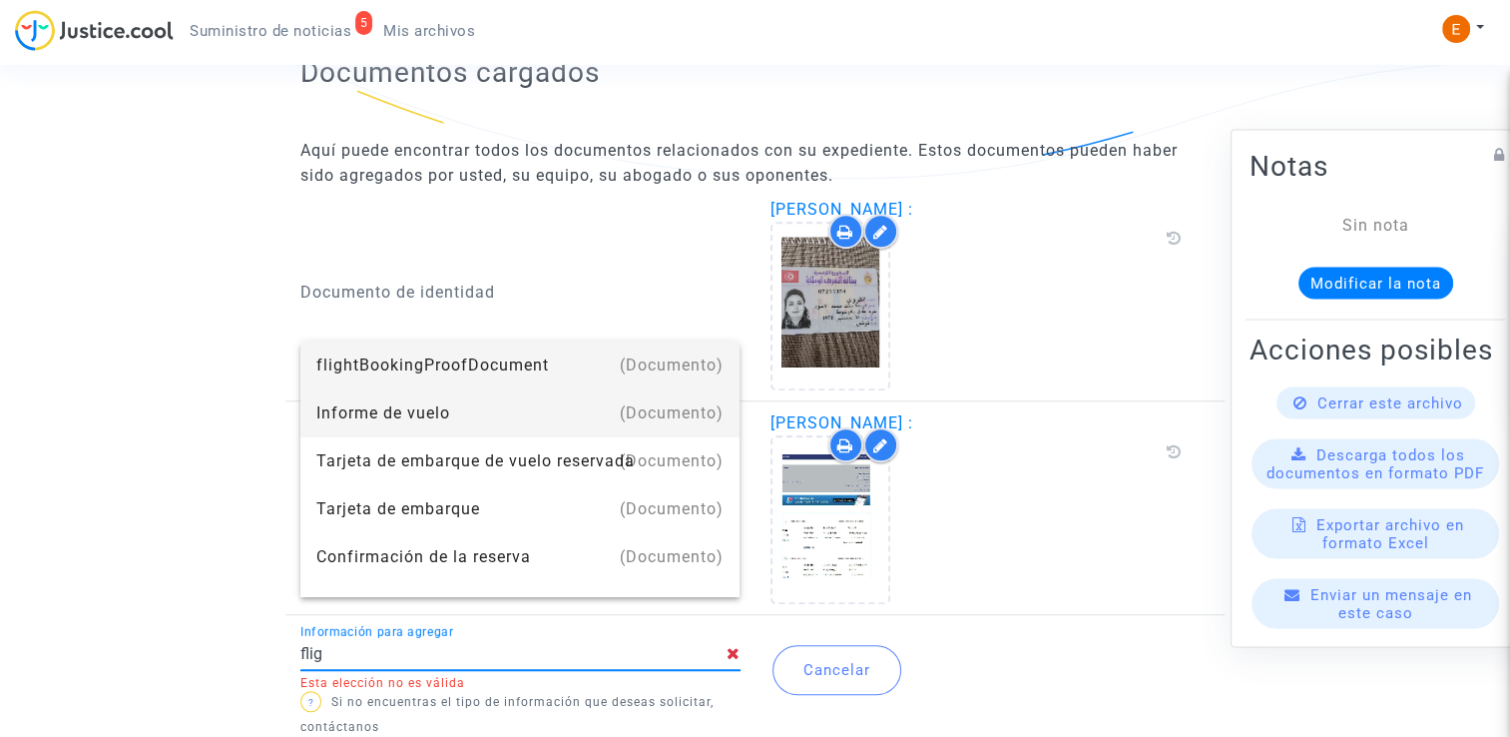
click at [449, 401] on div "Informe de vuelo" at bounding box center [520, 413] width 408 height 48
type input "Flight report"
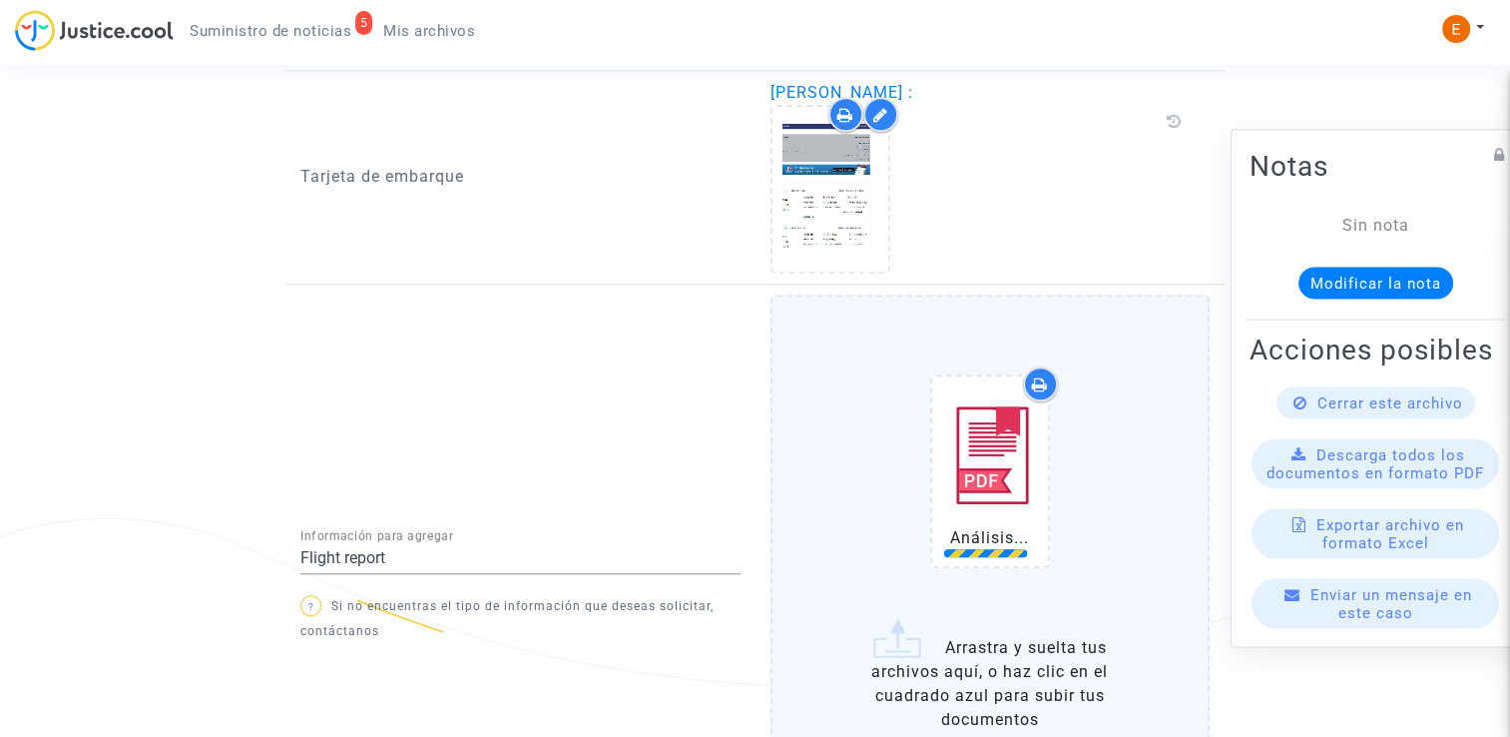
scroll to position [1786, 0]
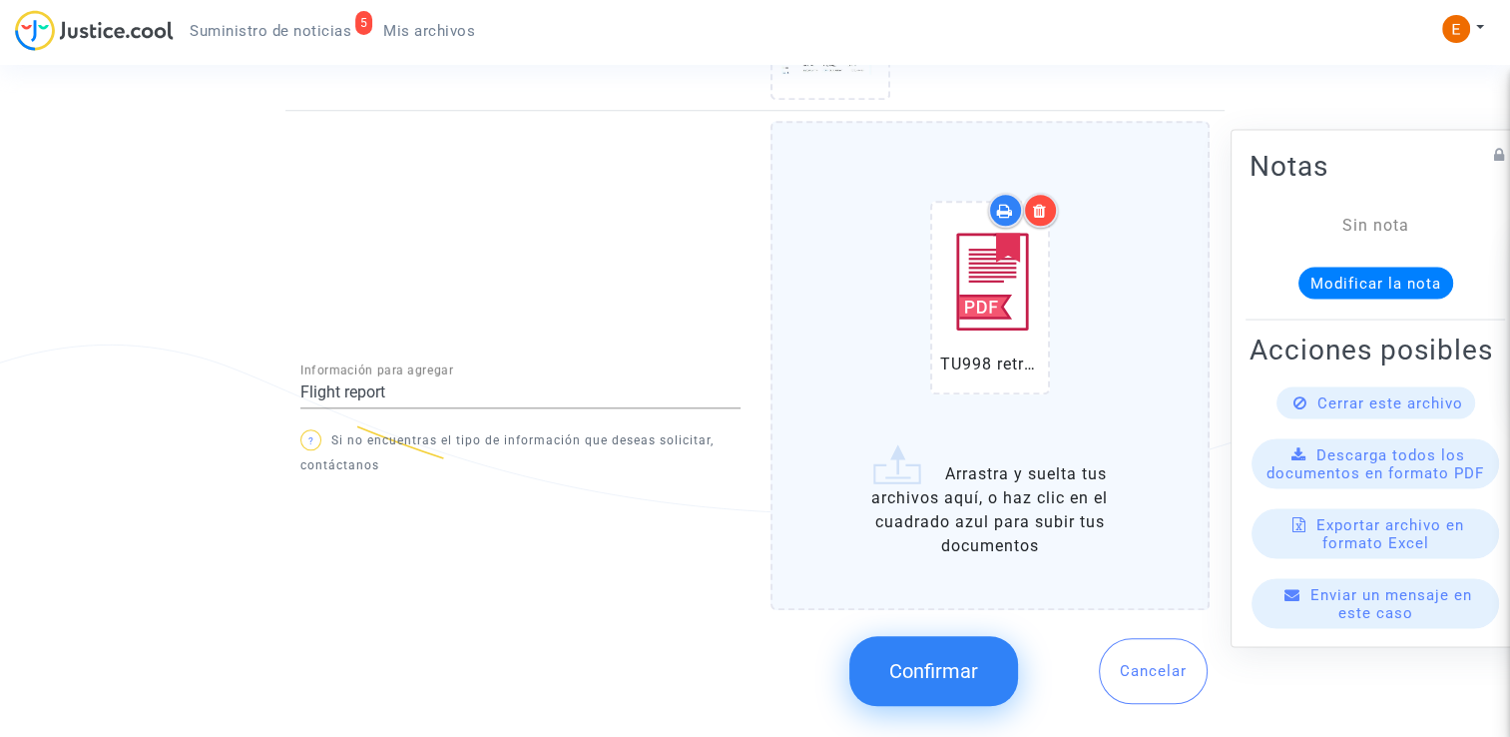
click at [985, 643] on button "Confirmar" at bounding box center [934, 671] width 169 height 70
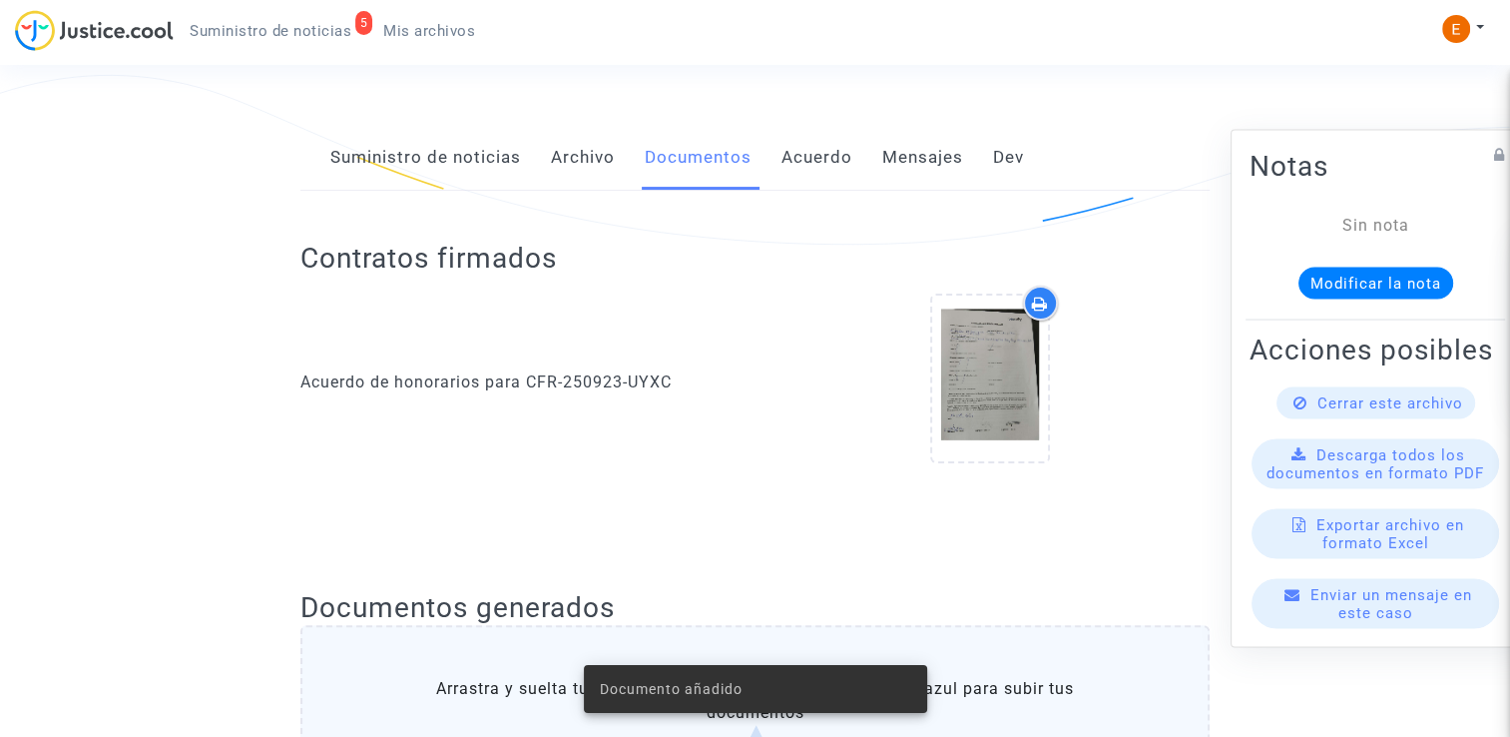
scroll to position [371, 0]
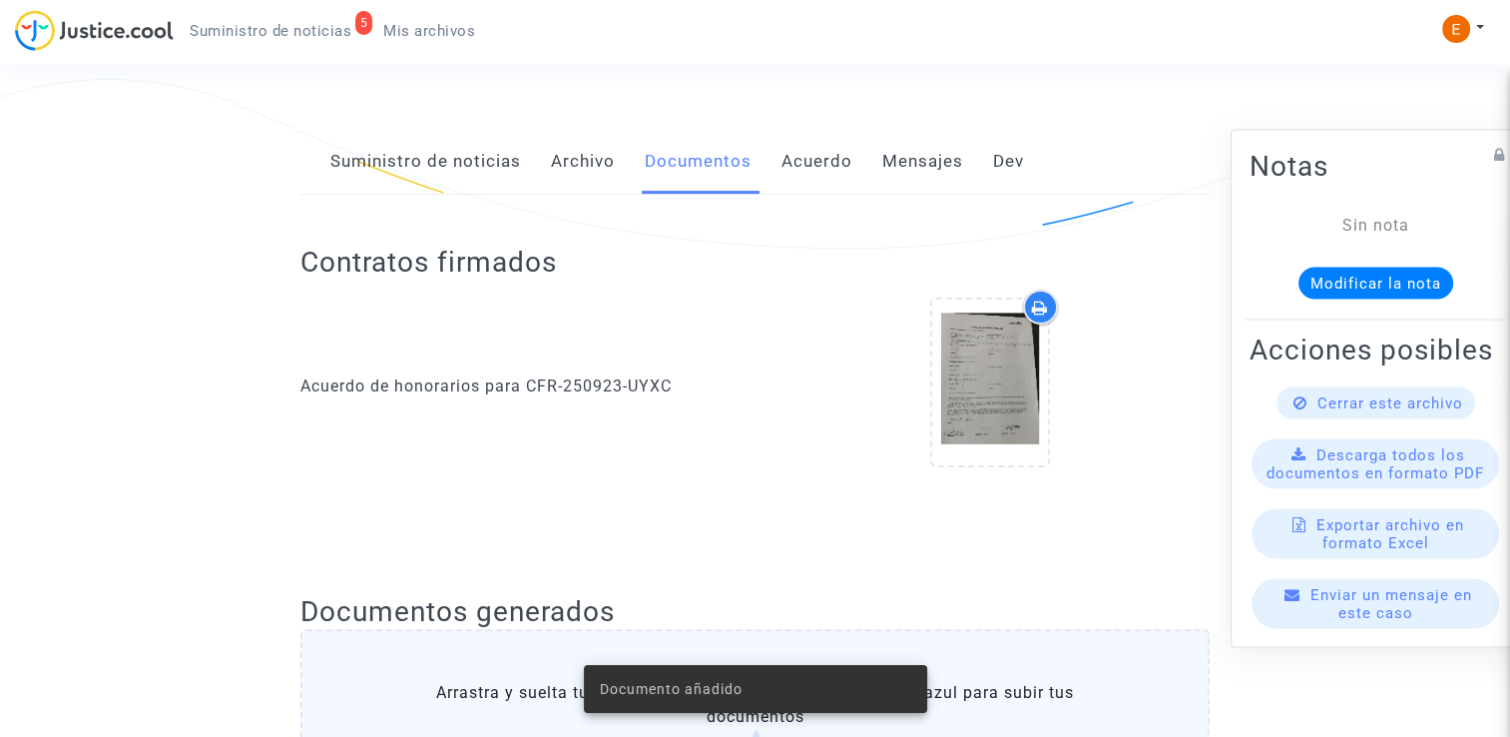
click at [311, 38] on span "Suministro de noticias" at bounding box center [271, 31] width 162 height 18
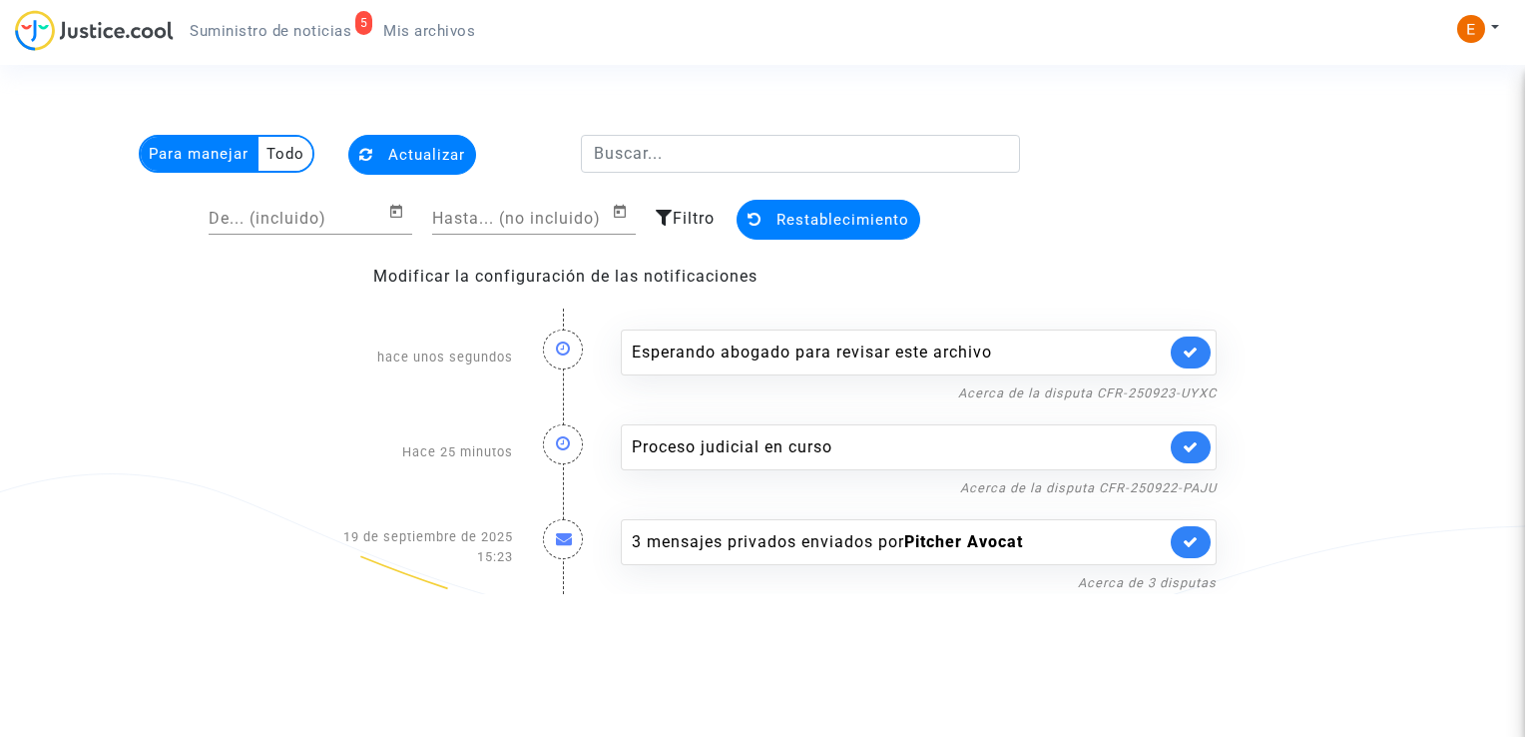
click at [1178, 356] on link at bounding box center [1191, 352] width 40 height 32
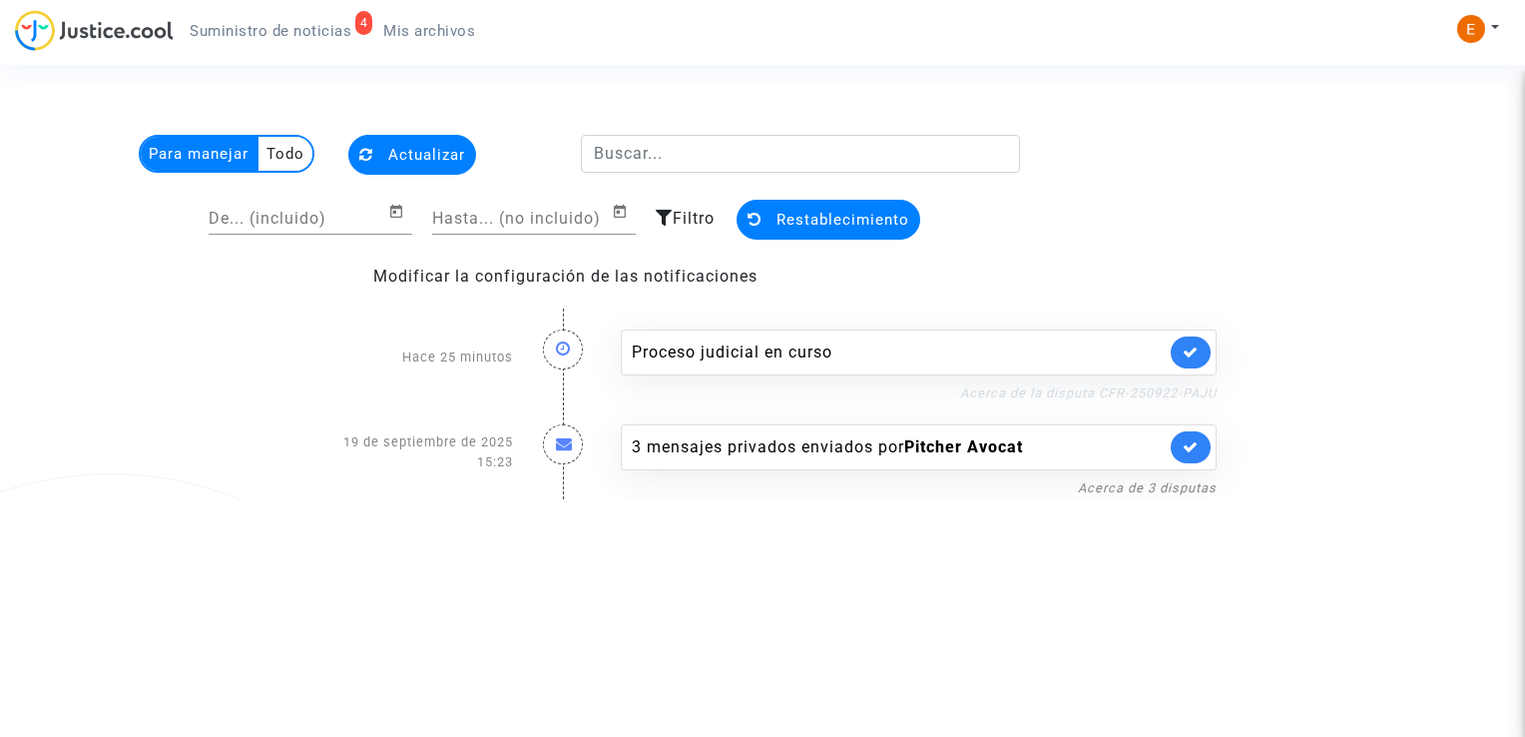
click at [1032, 393] on link "Acerca de la disputa CFR-250922-PAJU" at bounding box center [1088, 392] width 257 height 15
click at [1190, 355] on icon at bounding box center [1191, 351] width 16 height 15
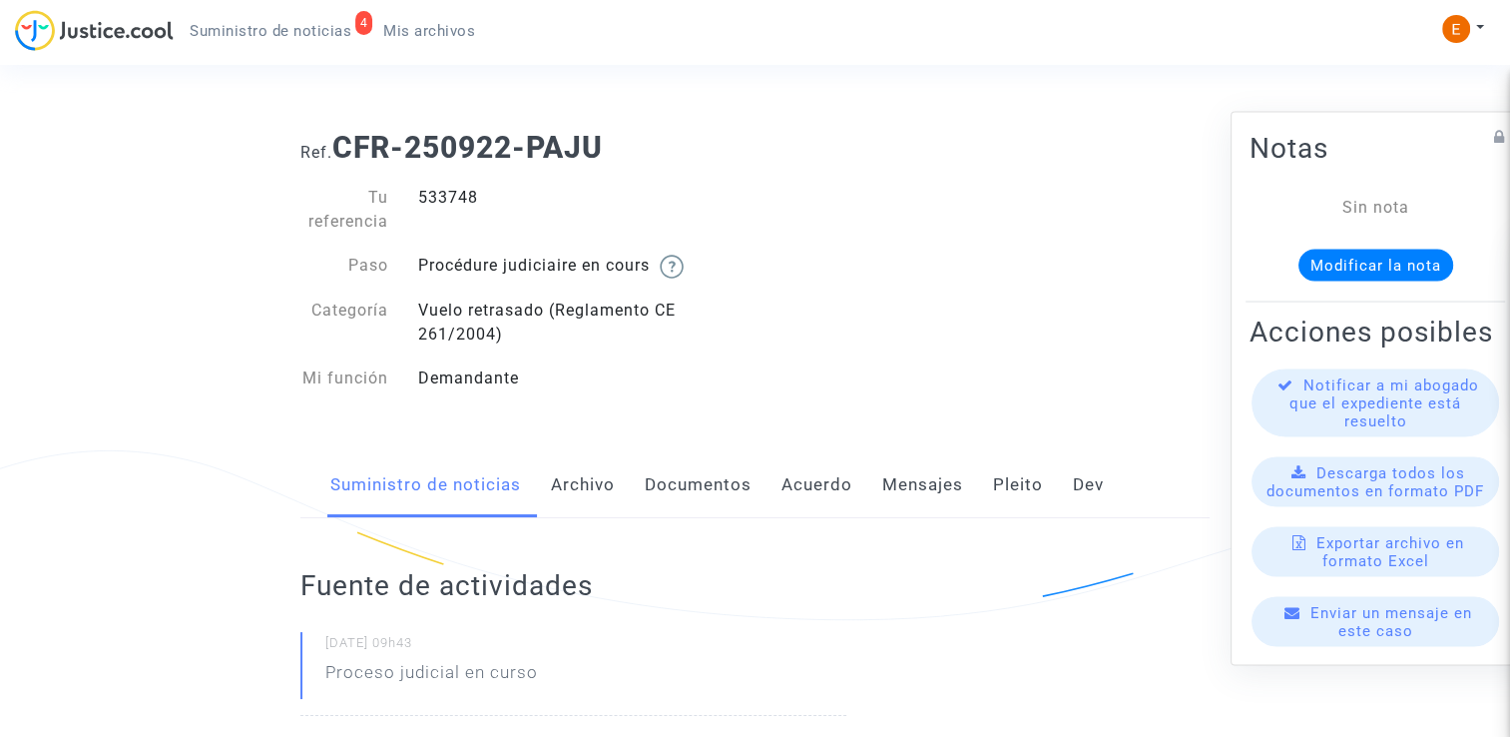
click at [435, 199] on div "533748" at bounding box center [579, 210] width 352 height 48
copy div "533748"
